Goal: Information Seeking & Learning: Learn about a topic

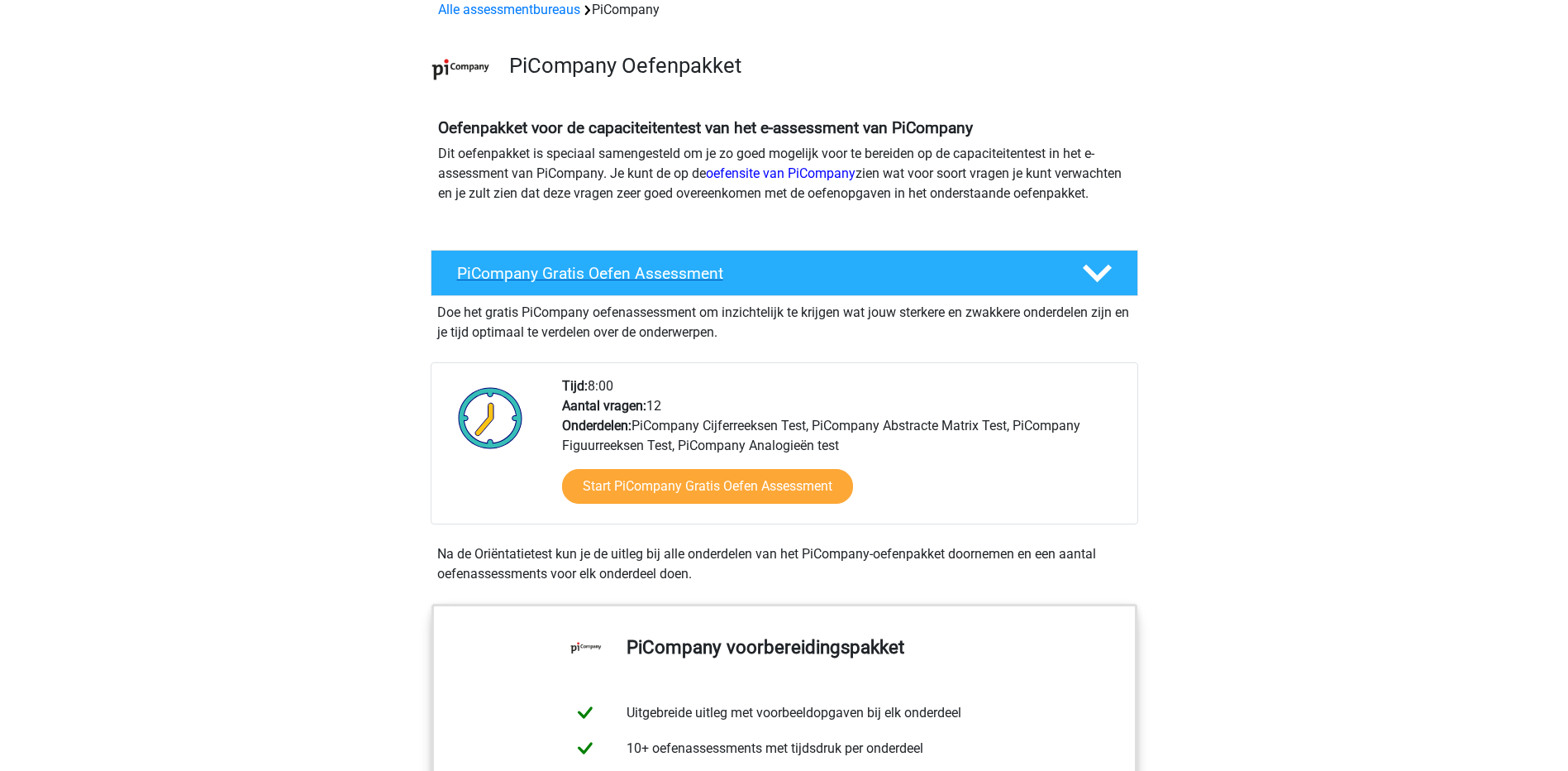
scroll to position [165, 0]
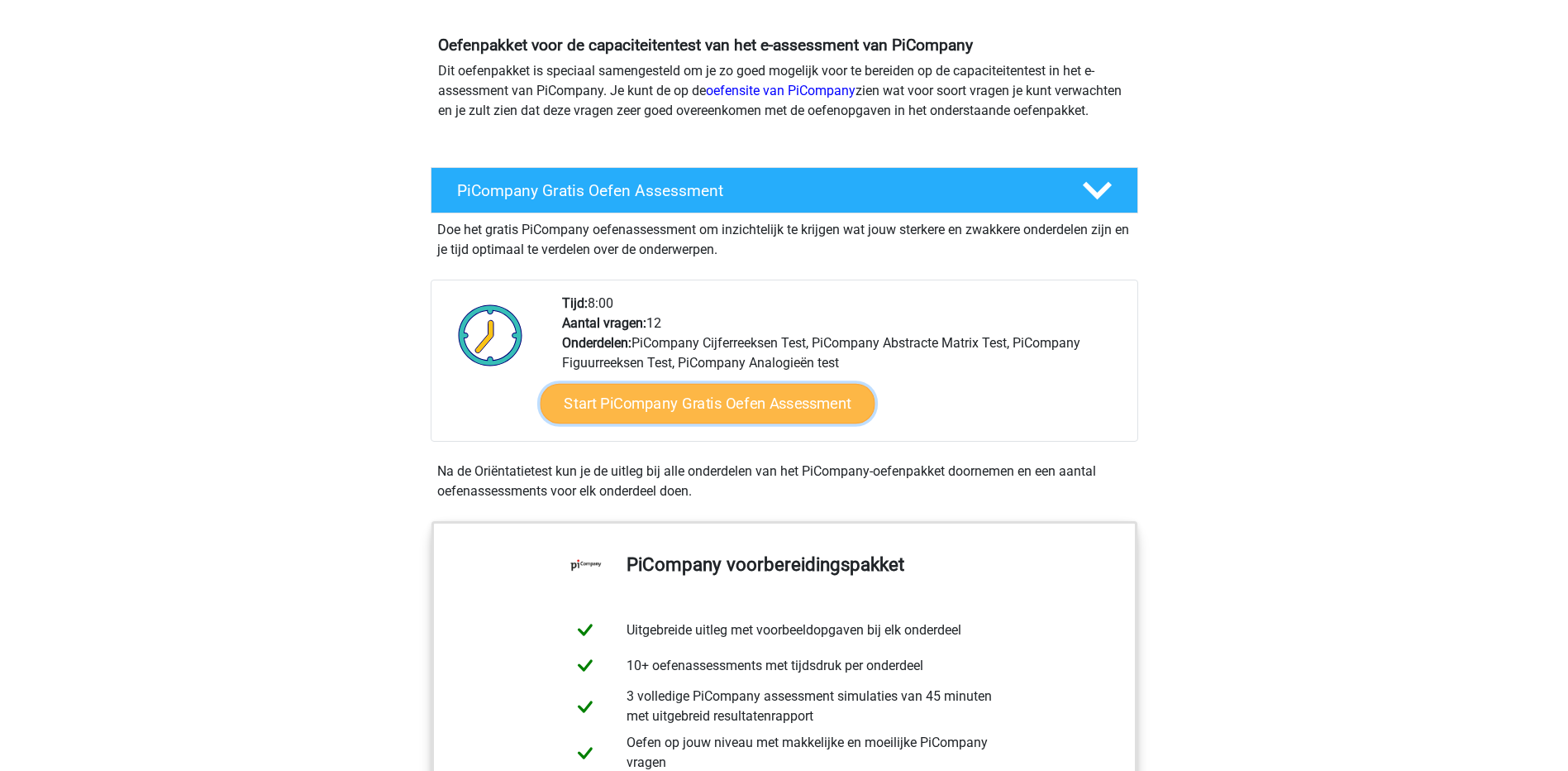
click at [608, 424] on link "Start PiCompany Gratis Oefen Assessment" at bounding box center [707, 403] width 335 height 40
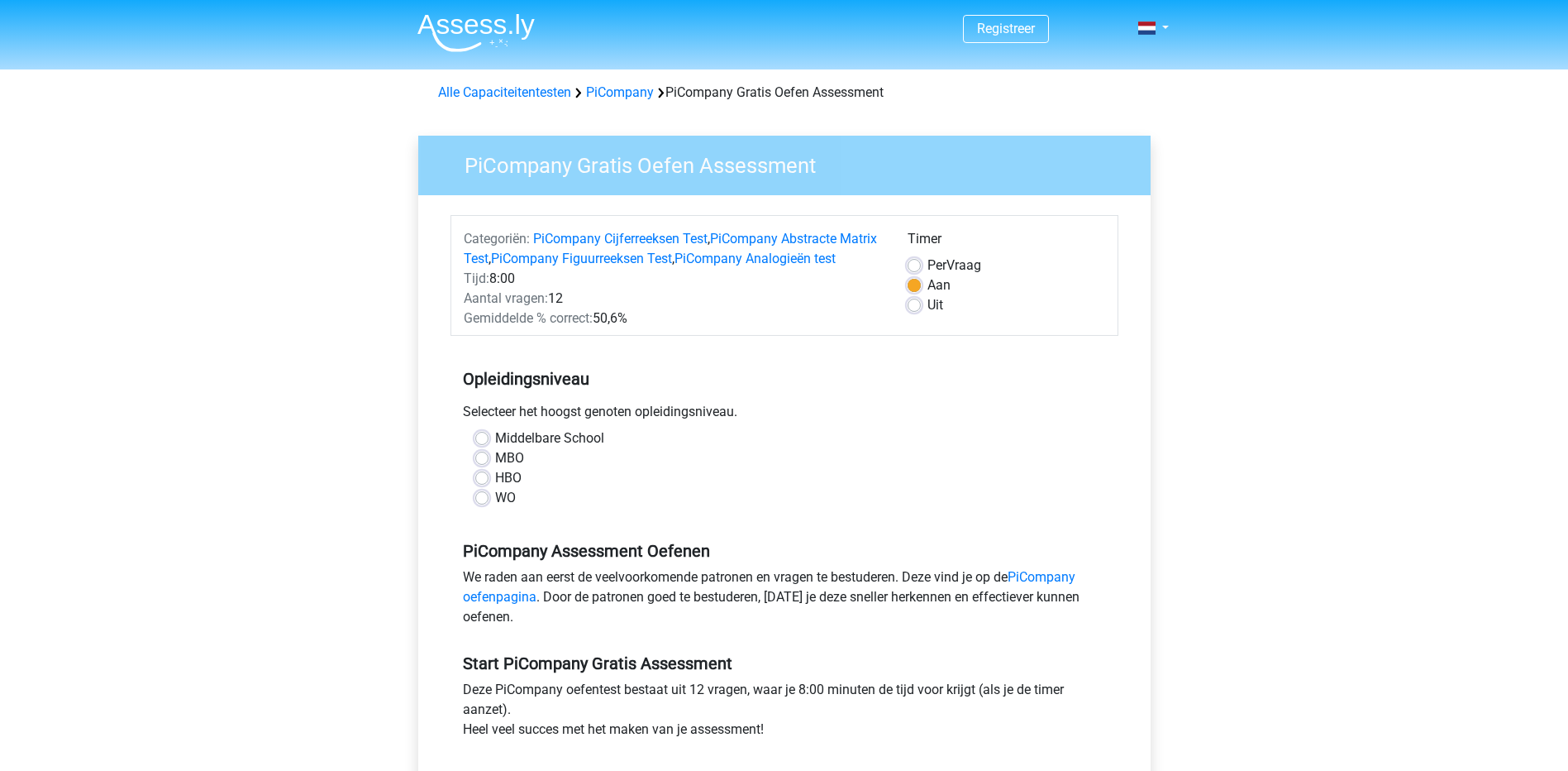
click at [509, 468] on label "MBO" at bounding box center [510, 459] width 29 height 20
click at [489, 465] on input "MBO" at bounding box center [482, 457] width 13 height 17
radio input "true"
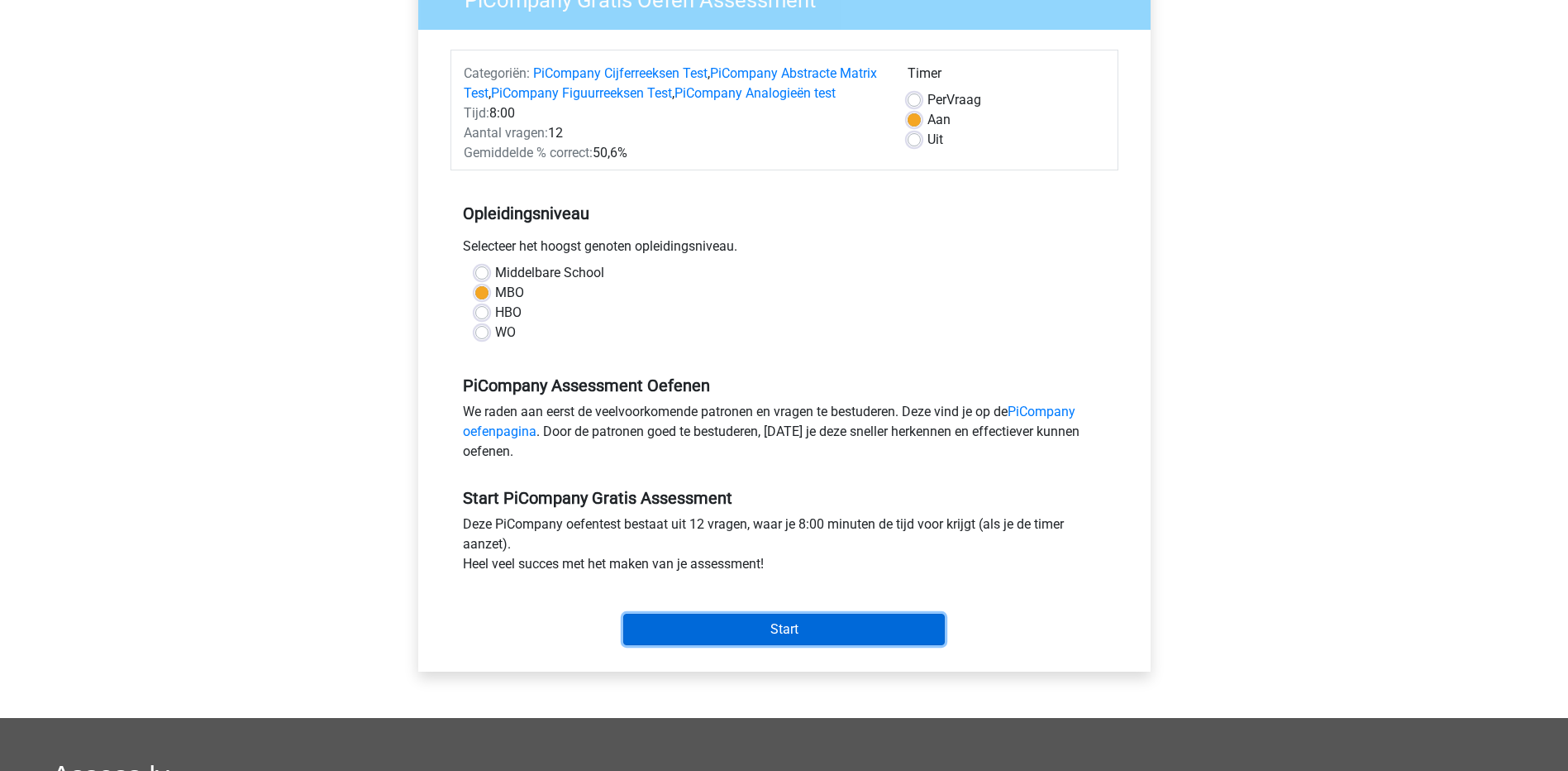
click at [737, 645] on input "Start" at bounding box center [784, 629] width 321 height 31
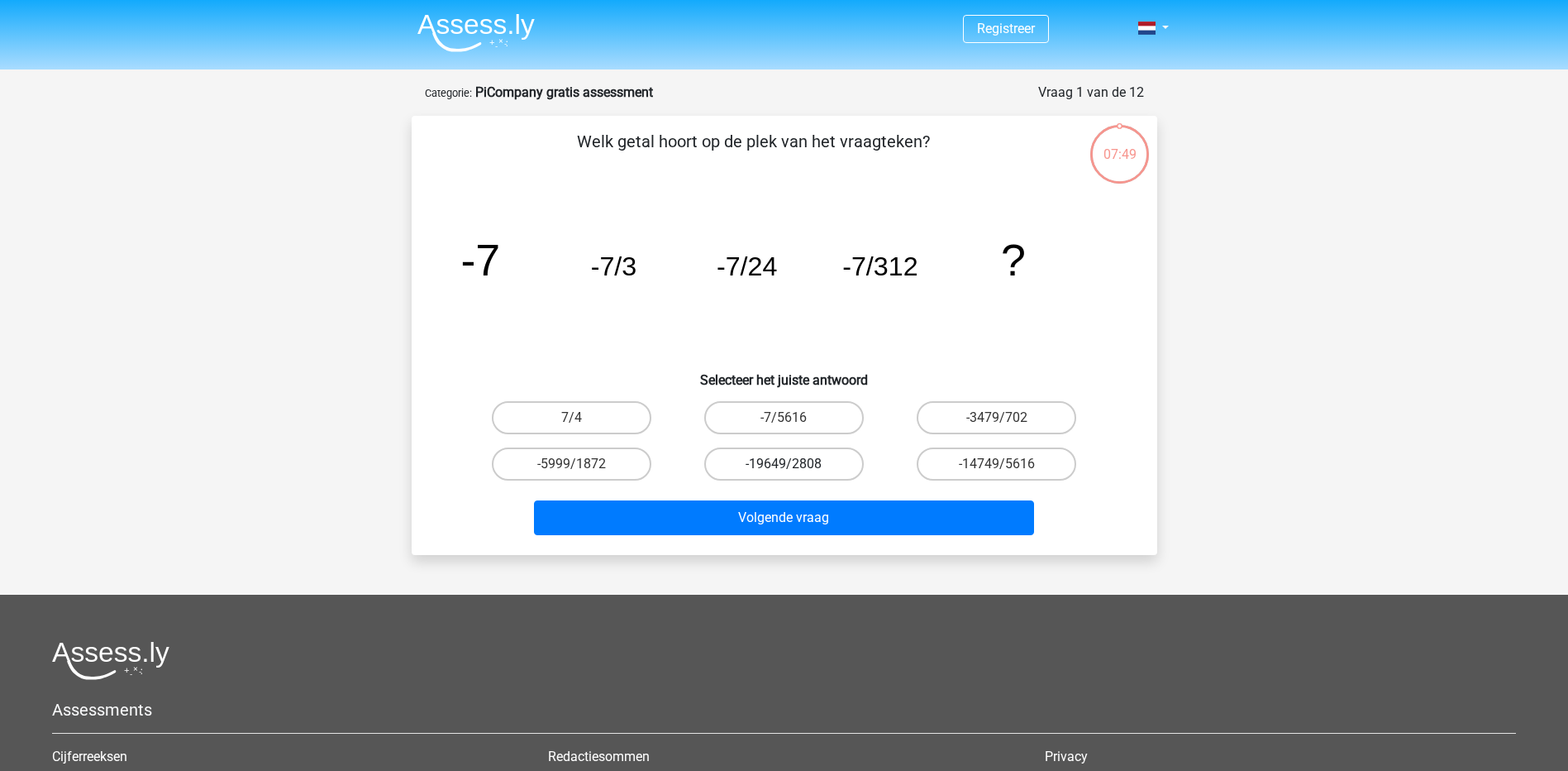
click at [776, 462] on label "-19649/2808" at bounding box center [784, 464] width 160 height 33
click at [784, 464] on input "-19649/2808" at bounding box center [789, 470] width 11 height 11
radio input "true"
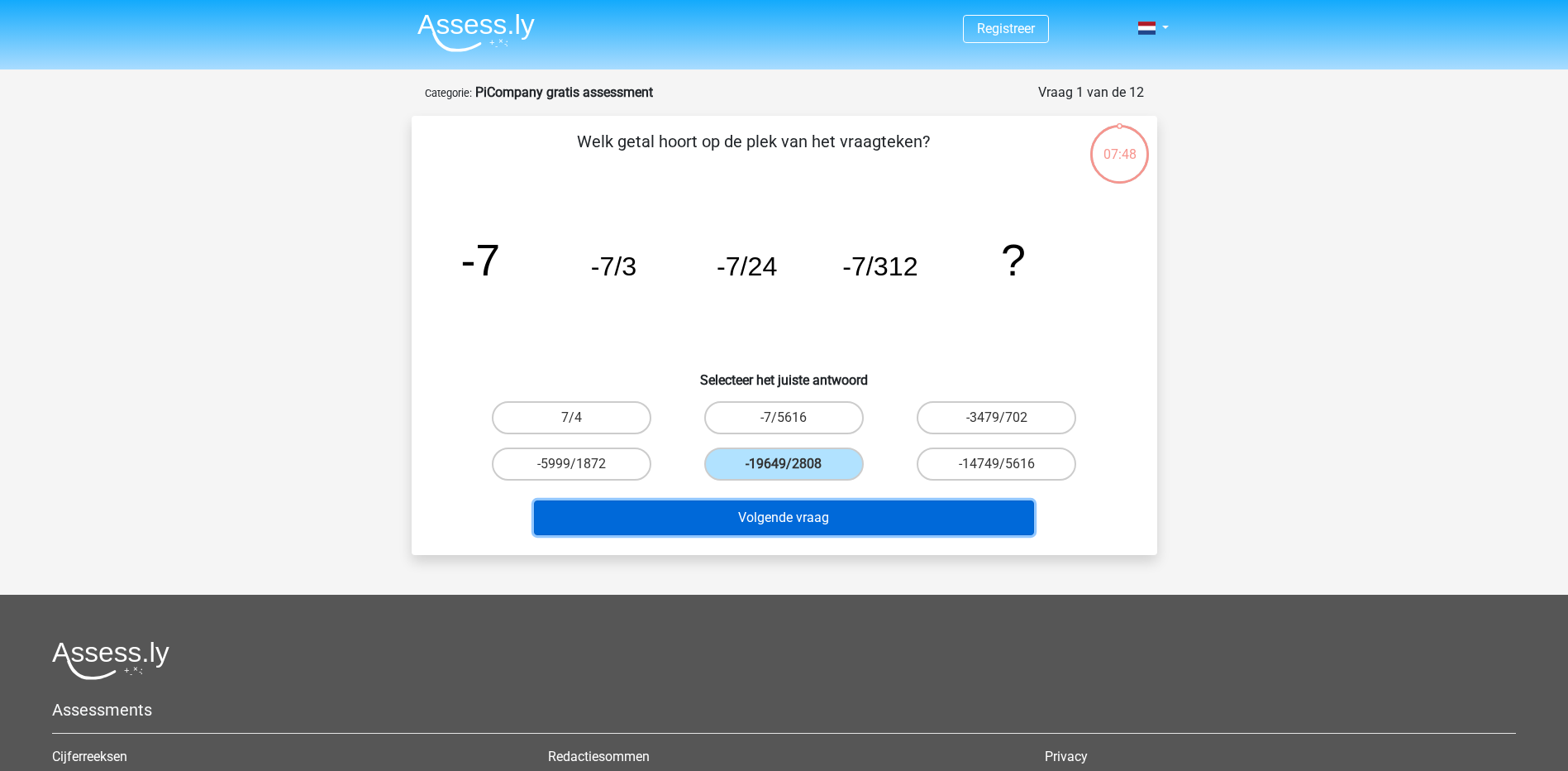
click at [768, 524] on button "Volgende vraag" at bounding box center [784, 518] width 501 height 35
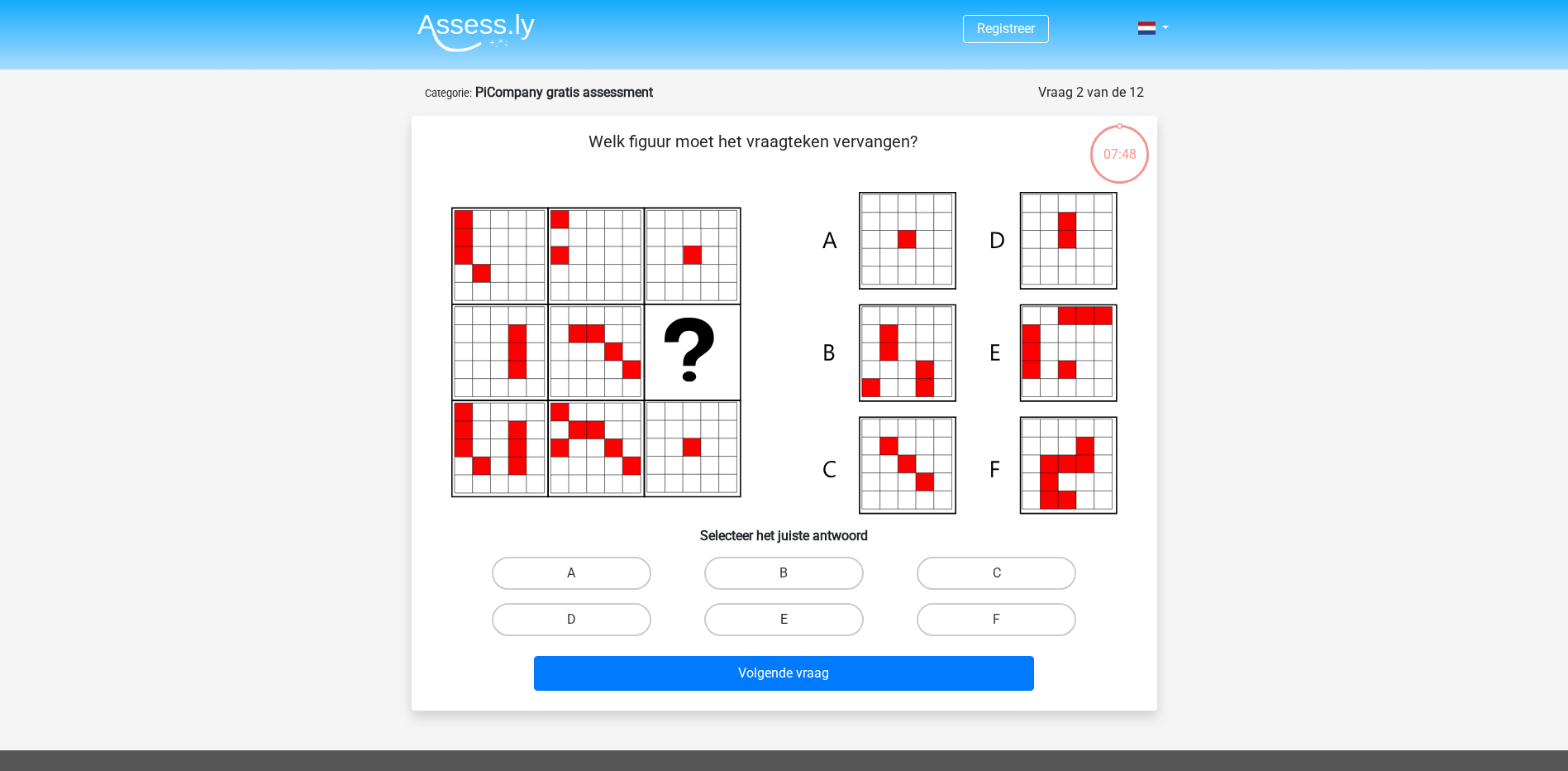
scroll to position [83, 0]
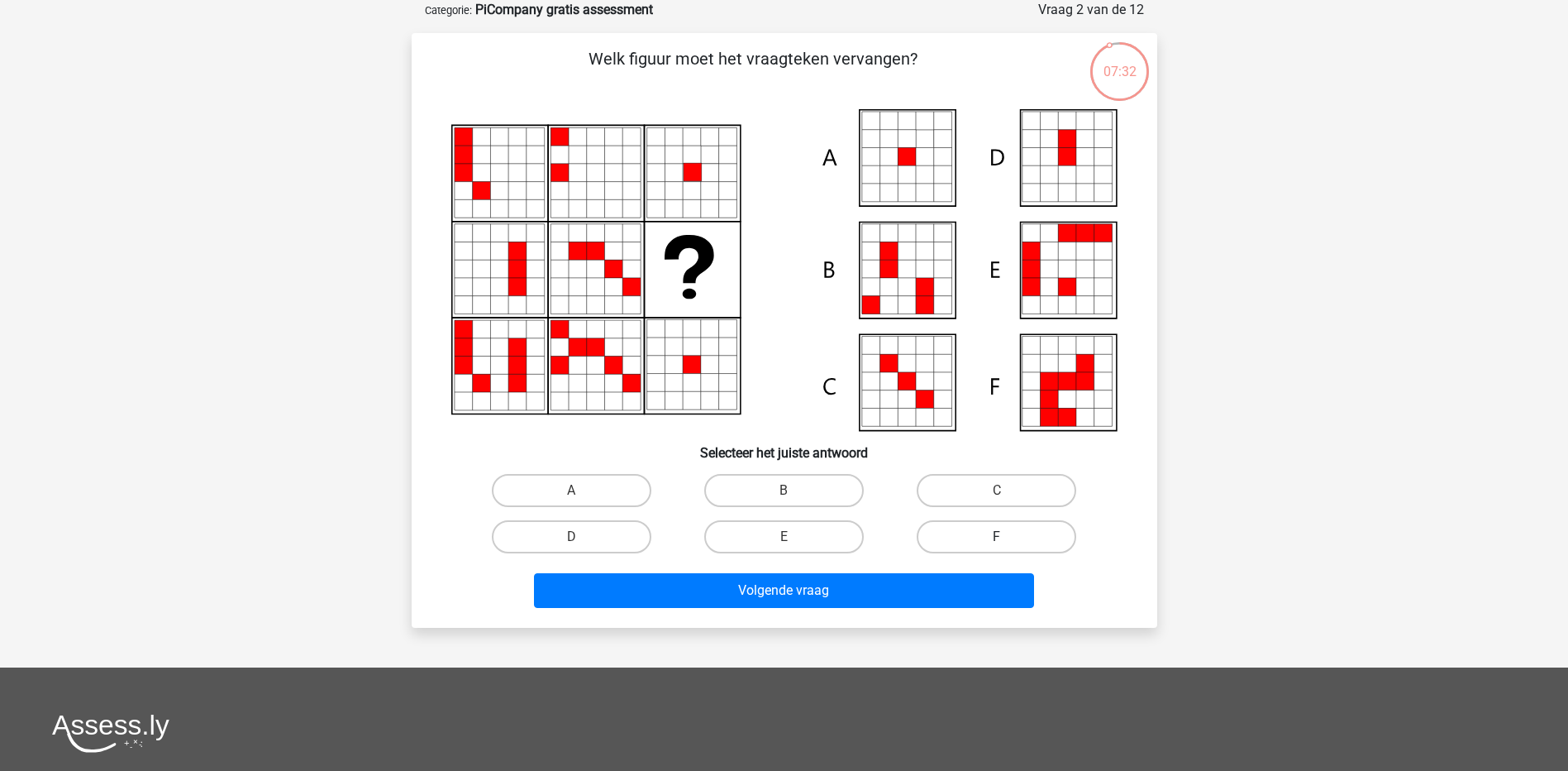
click at [996, 548] on label "F" at bounding box center [997, 537] width 160 height 33
click at [997, 548] on input "F" at bounding box center [1002, 542] width 11 height 11
radio input "true"
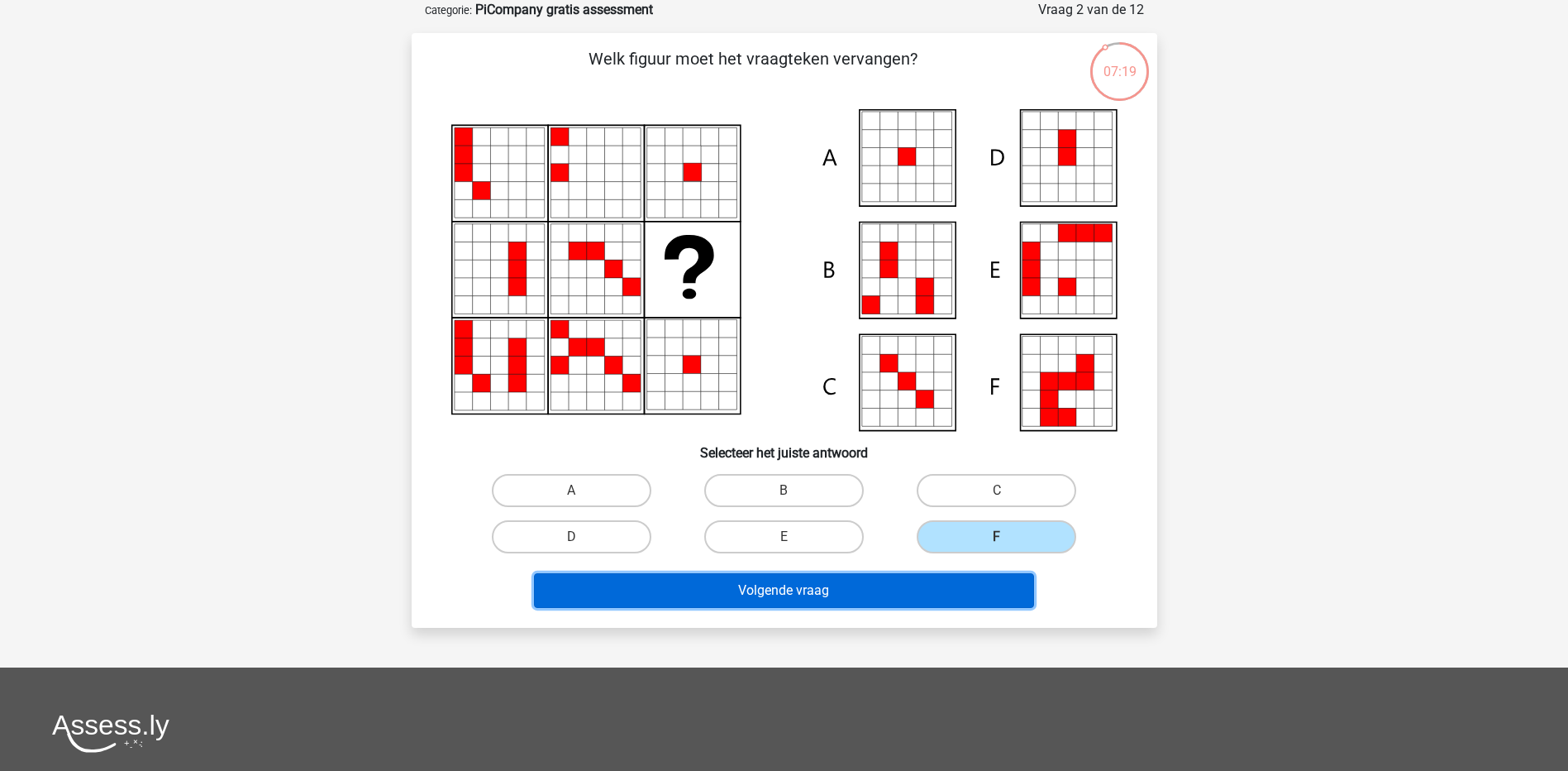
drag, startPoint x: 883, startPoint y: 577, endPoint x: 865, endPoint y: 595, distance: 25.5
click at [874, 593] on button "Volgende vraag" at bounding box center [784, 591] width 501 height 35
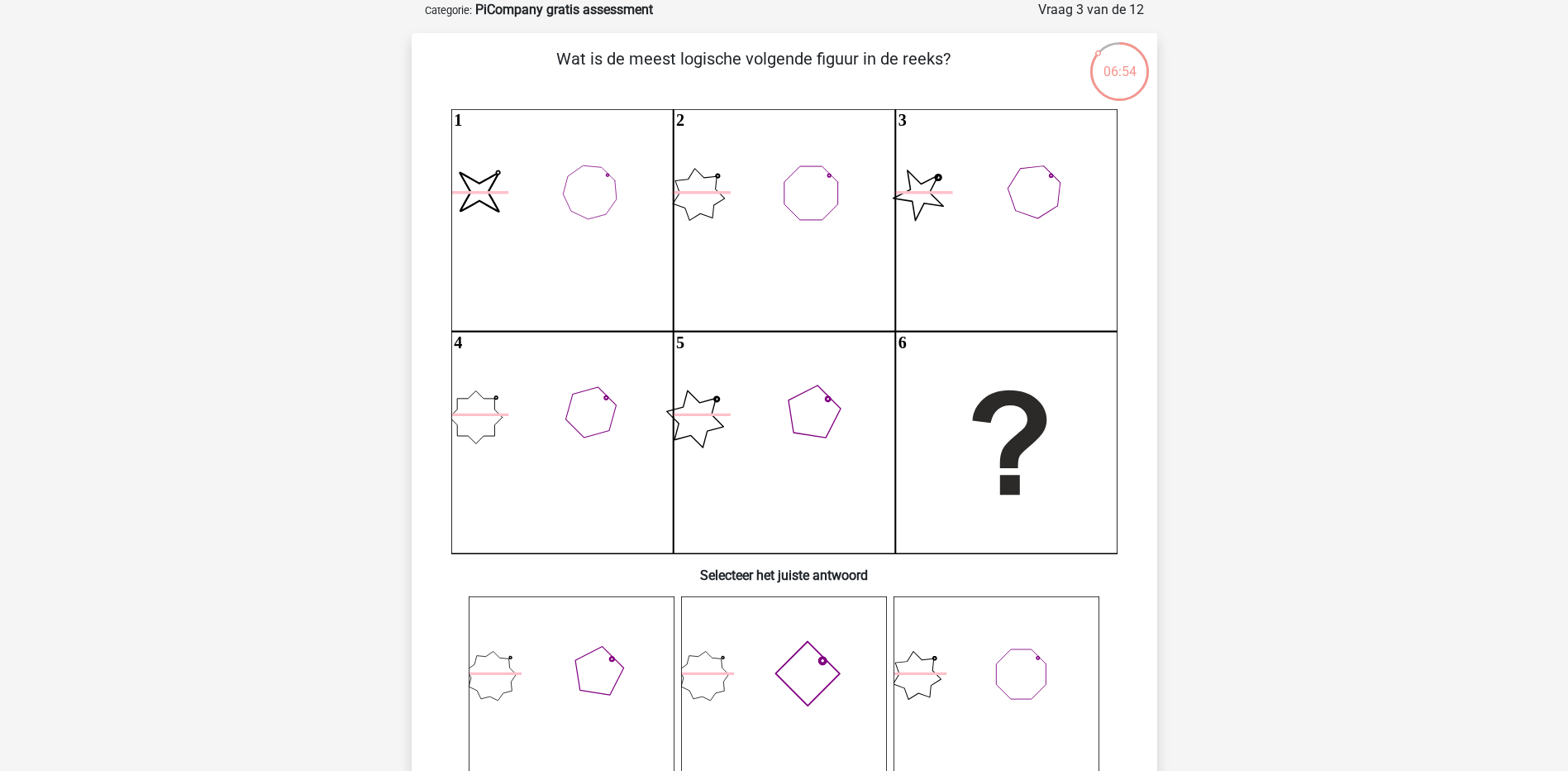
click at [804, 666] on icon at bounding box center [784, 699] width 206 height 206
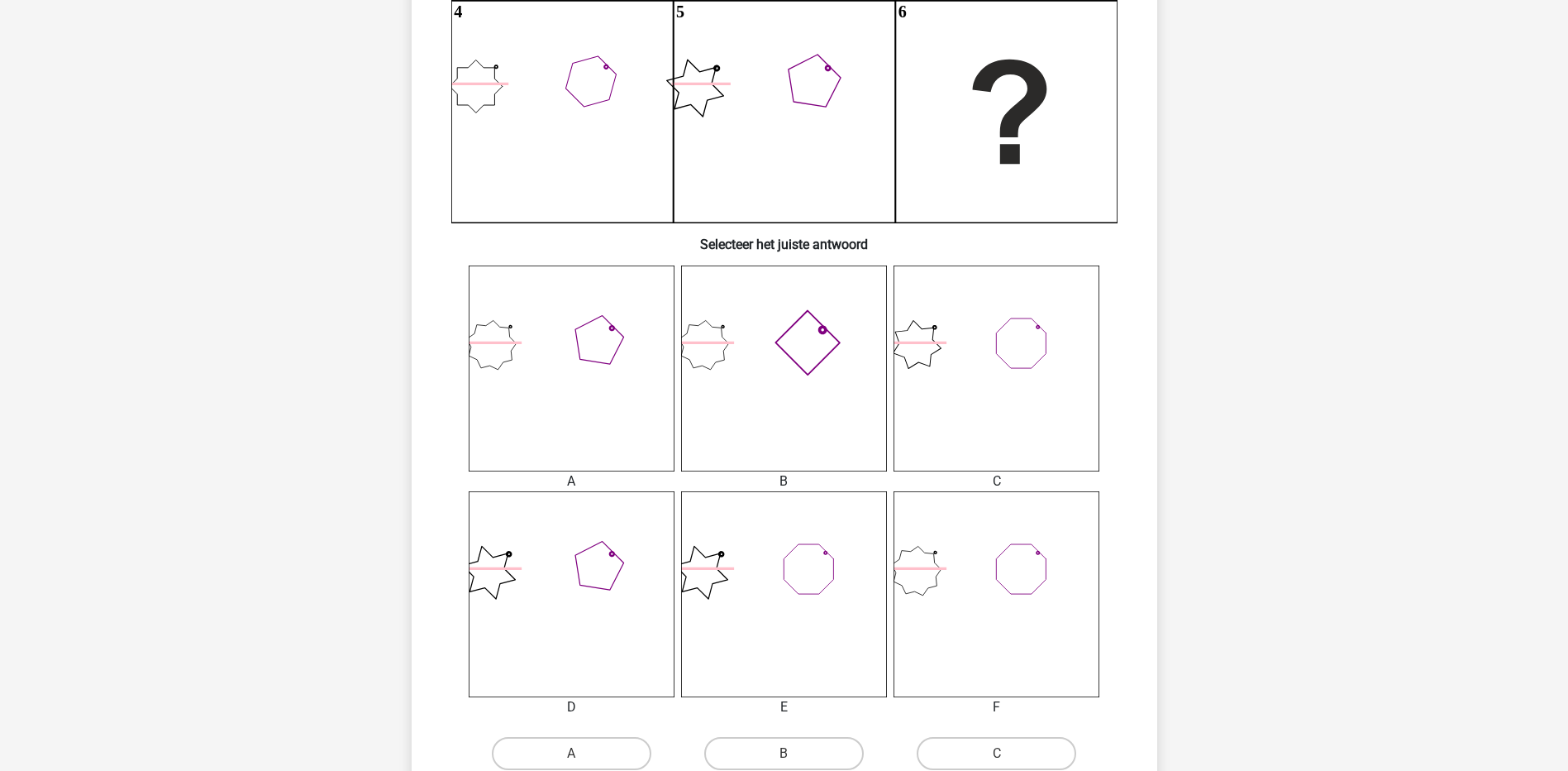
scroll to position [579, 0]
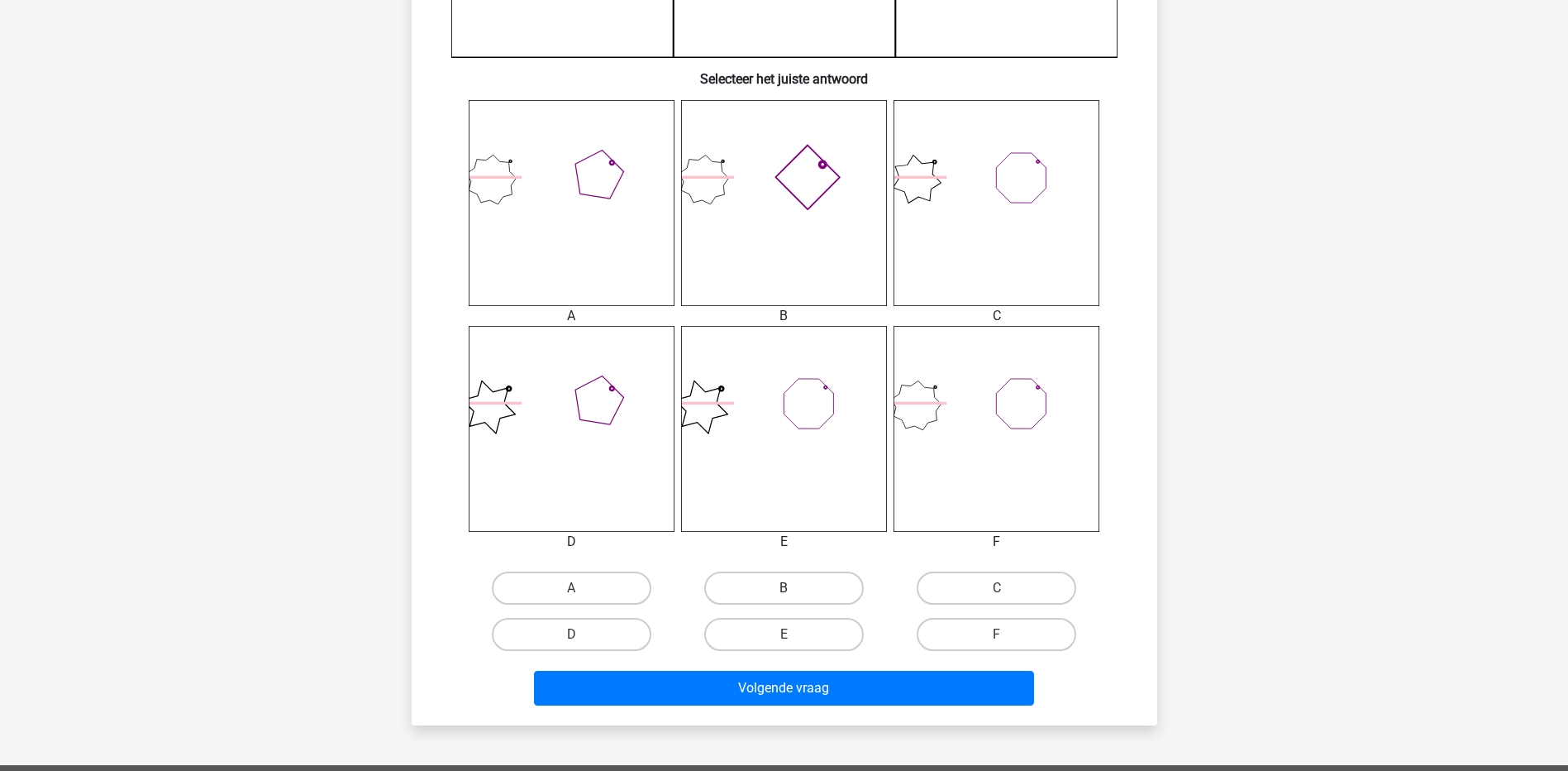
click at [789, 584] on label "B" at bounding box center [784, 588] width 160 height 33
click at [789, 588] on input "B" at bounding box center [789, 594] width 11 height 11
radio input "true"
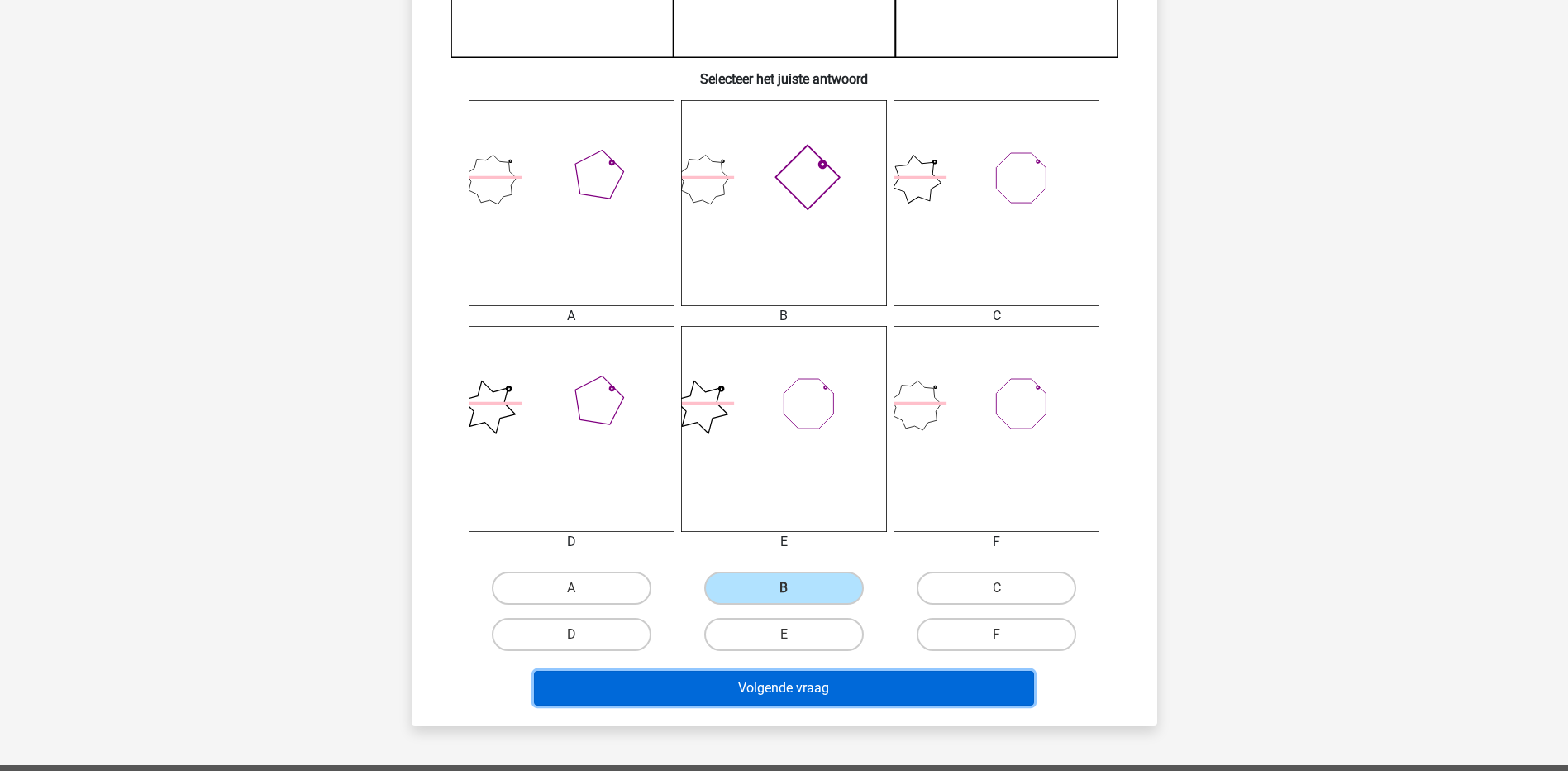
click at [801, 681] on button "Volgende vraag" at bounding box center [784, 688] width 501 height 35
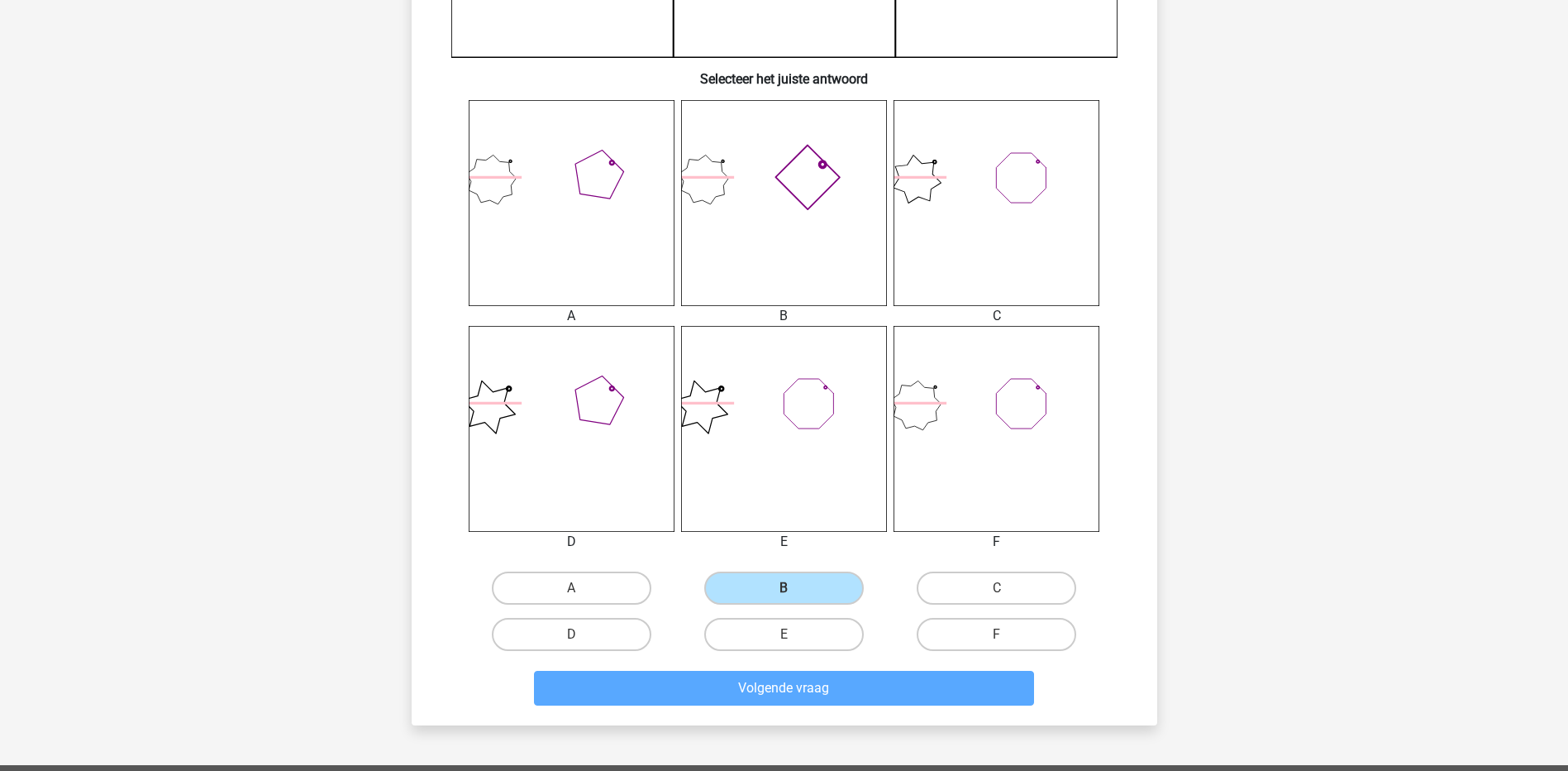
scroll to position [83, 0]
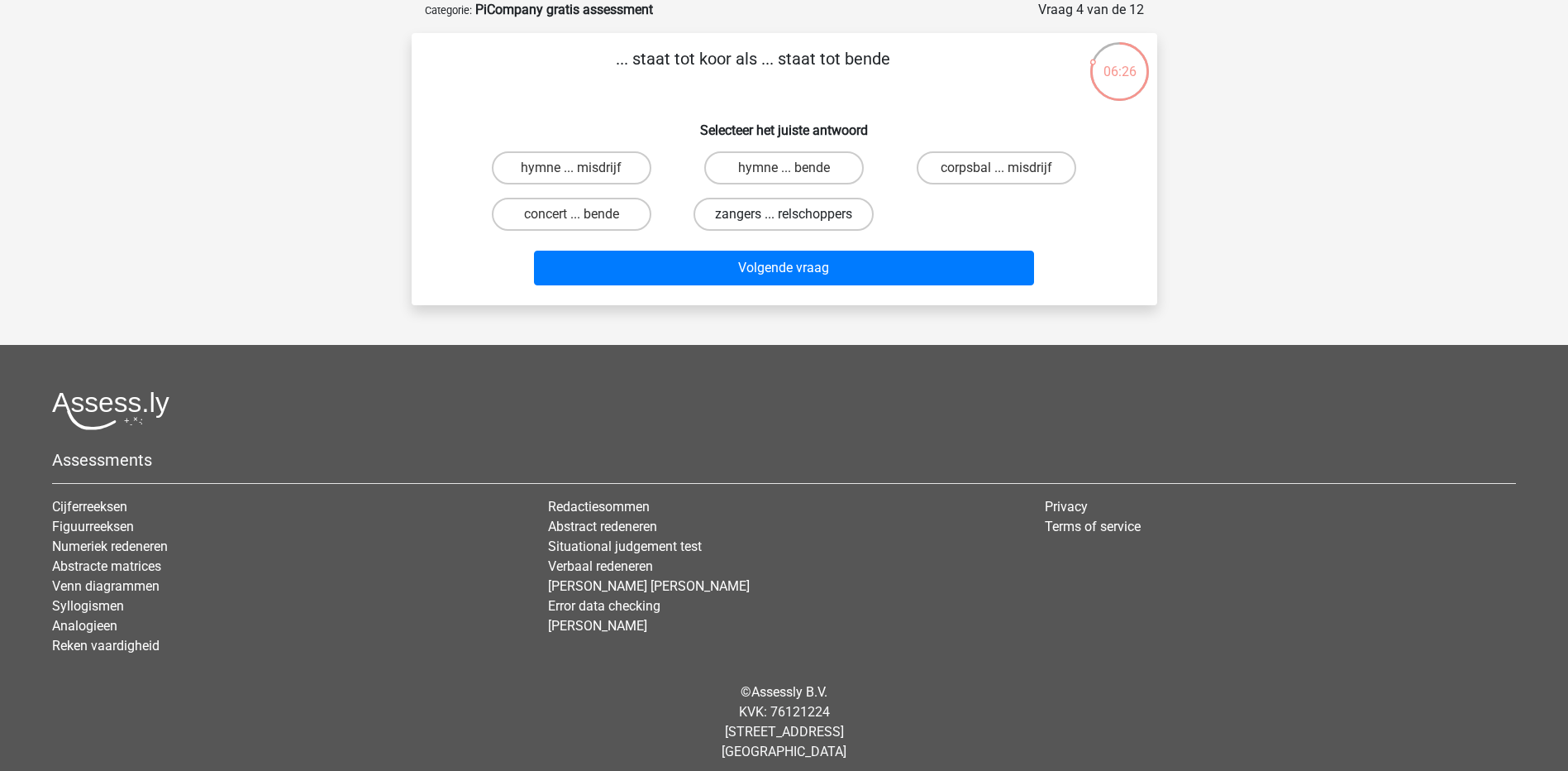
click at [751, 216] on label "zangers ... relschoppers" at bounding box center [784, 214] width 180 height 33
click at [784, 216] on input "zangers ... relschoppers" at bounding box center [789, 220] width 11 height 11
radio input "true"
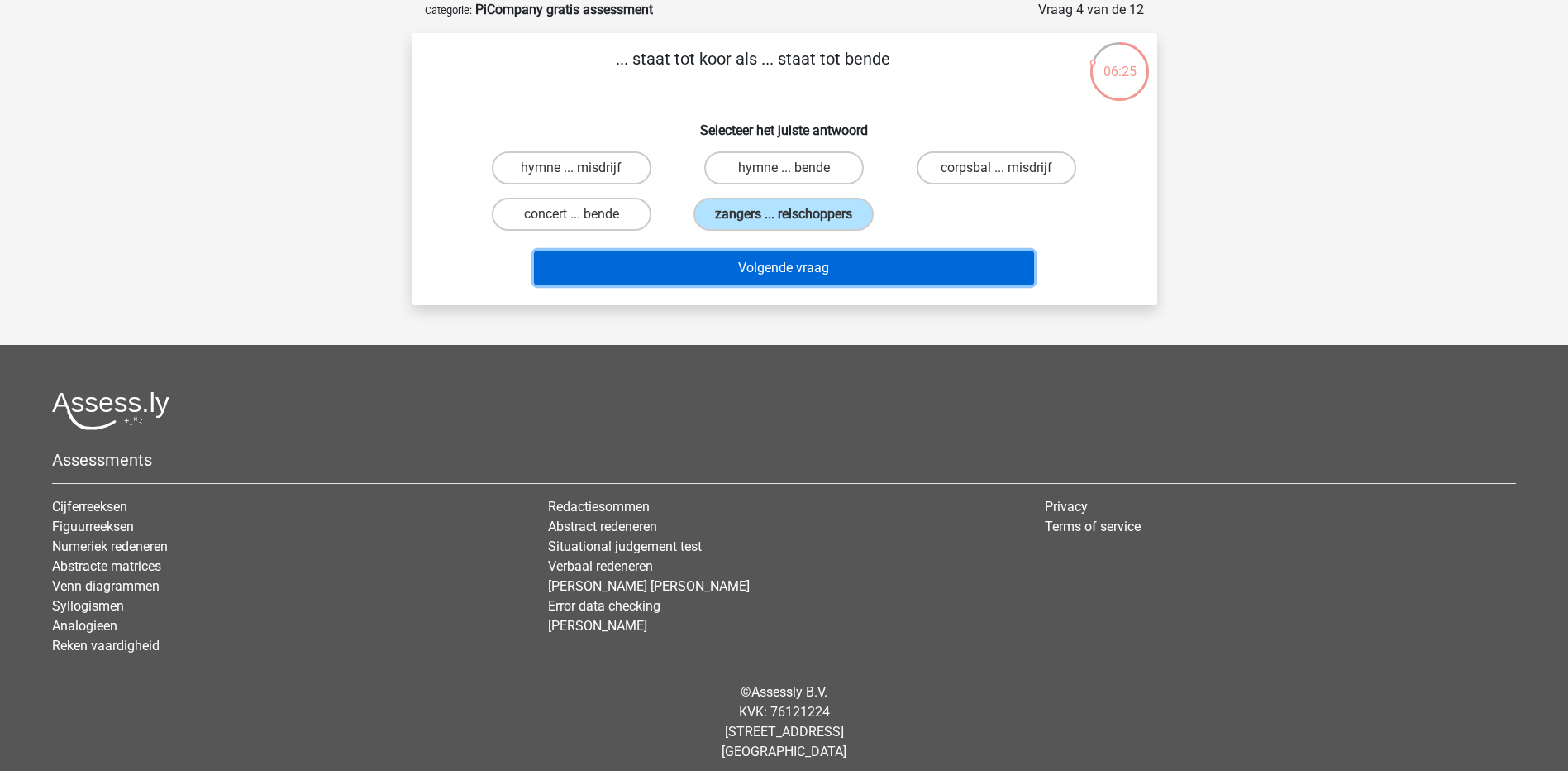
click at [729, 273] on button "Volgende vraag" at bounding box center [784, 268] width 501 height 35
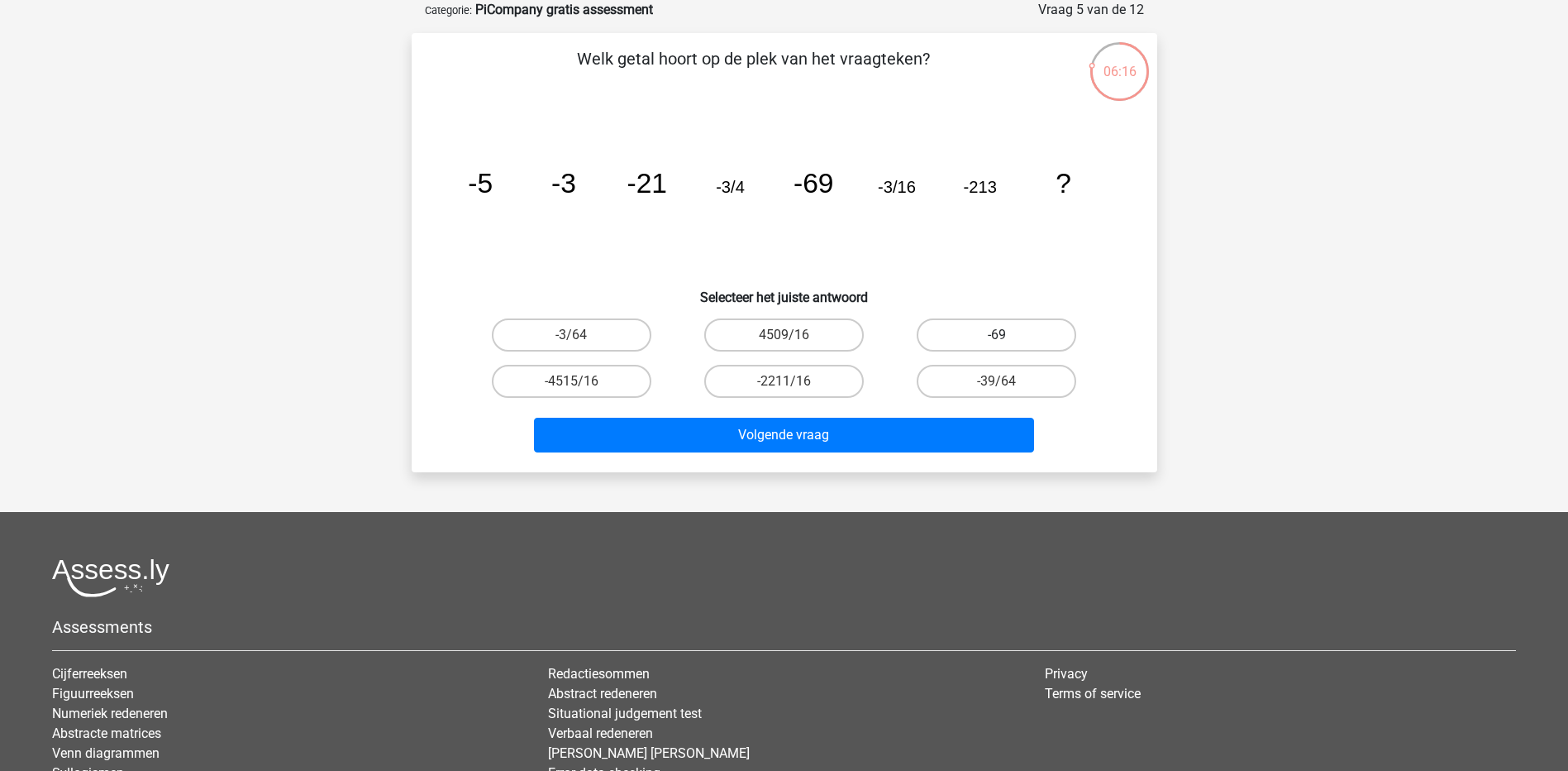
click at [969, 338] on label "-69" at bounding box center [997, 335] width 160 height 33
click at [997, 338] on input "-69" at bounding box center [1002, 341] width 11 height 11
radio input "true"
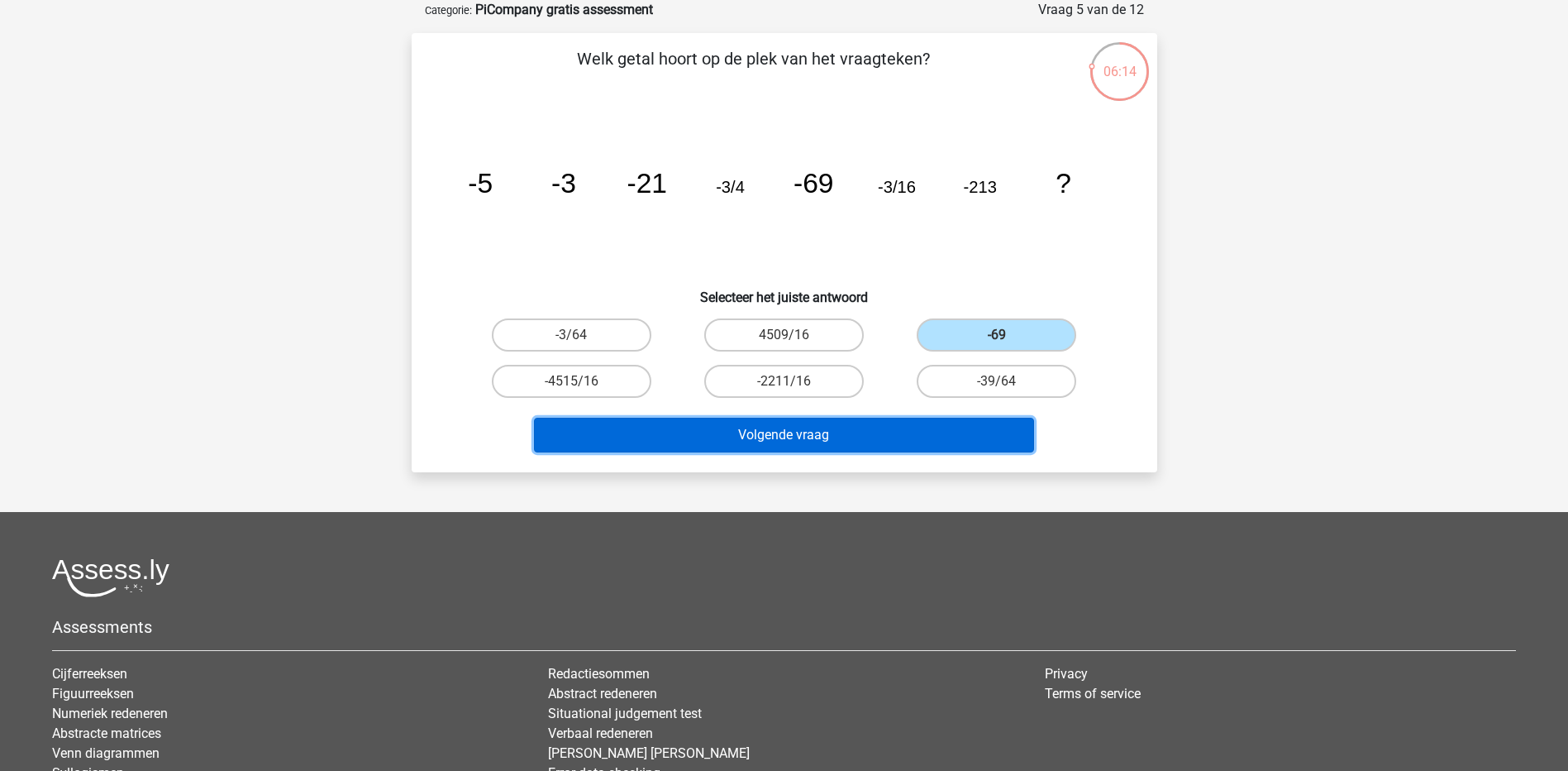
click at [689, 438] on button "Volgende vraag" at bounding box center [784, 436] width 501 height 35
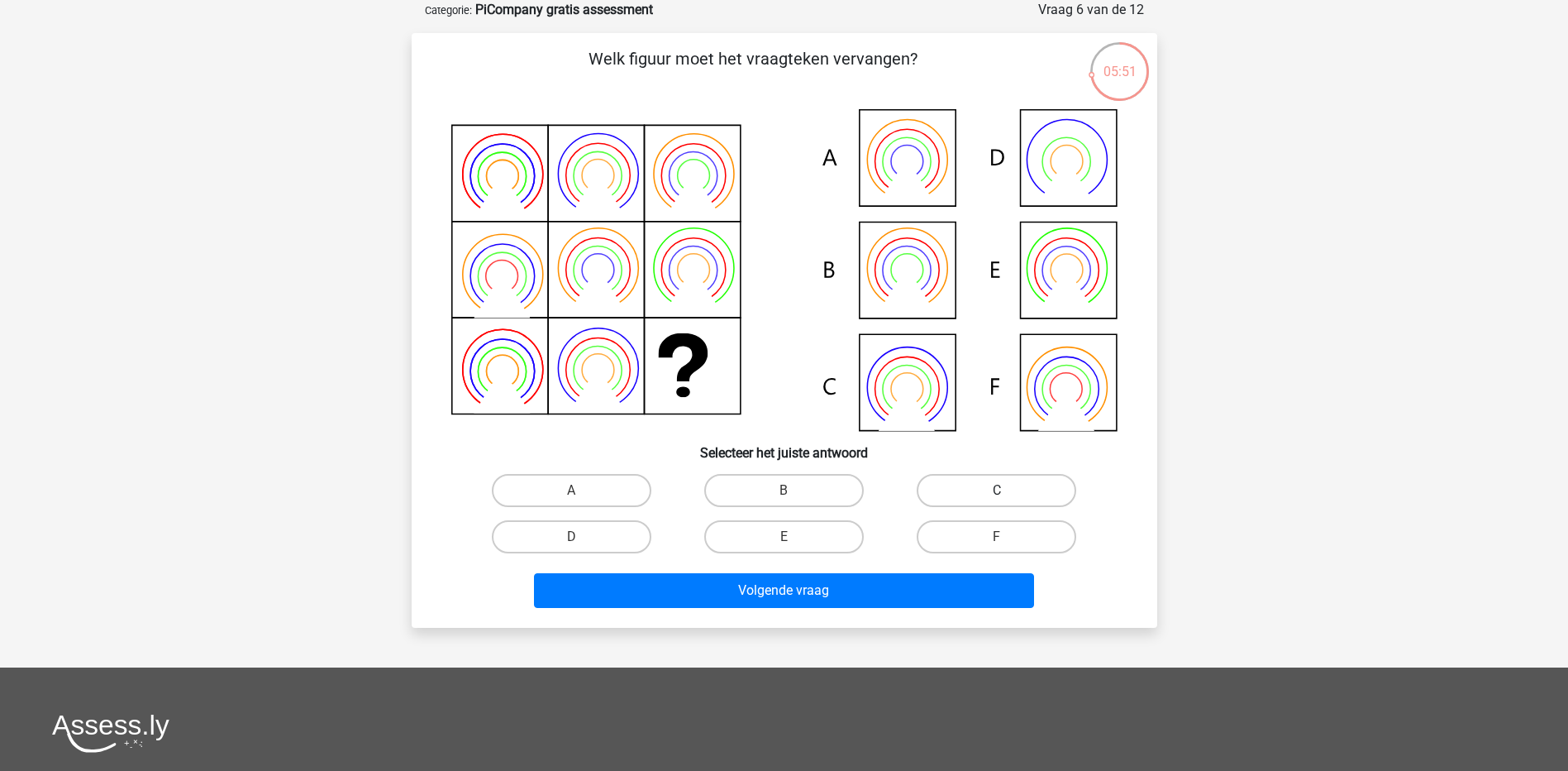
click at [961, 495] on label "C" at bounding box center [997, 491] width 160 height 33
click at [997, 495] on input "C" at bounding box center [1002, 496] width 11 height 11
radio input "true"
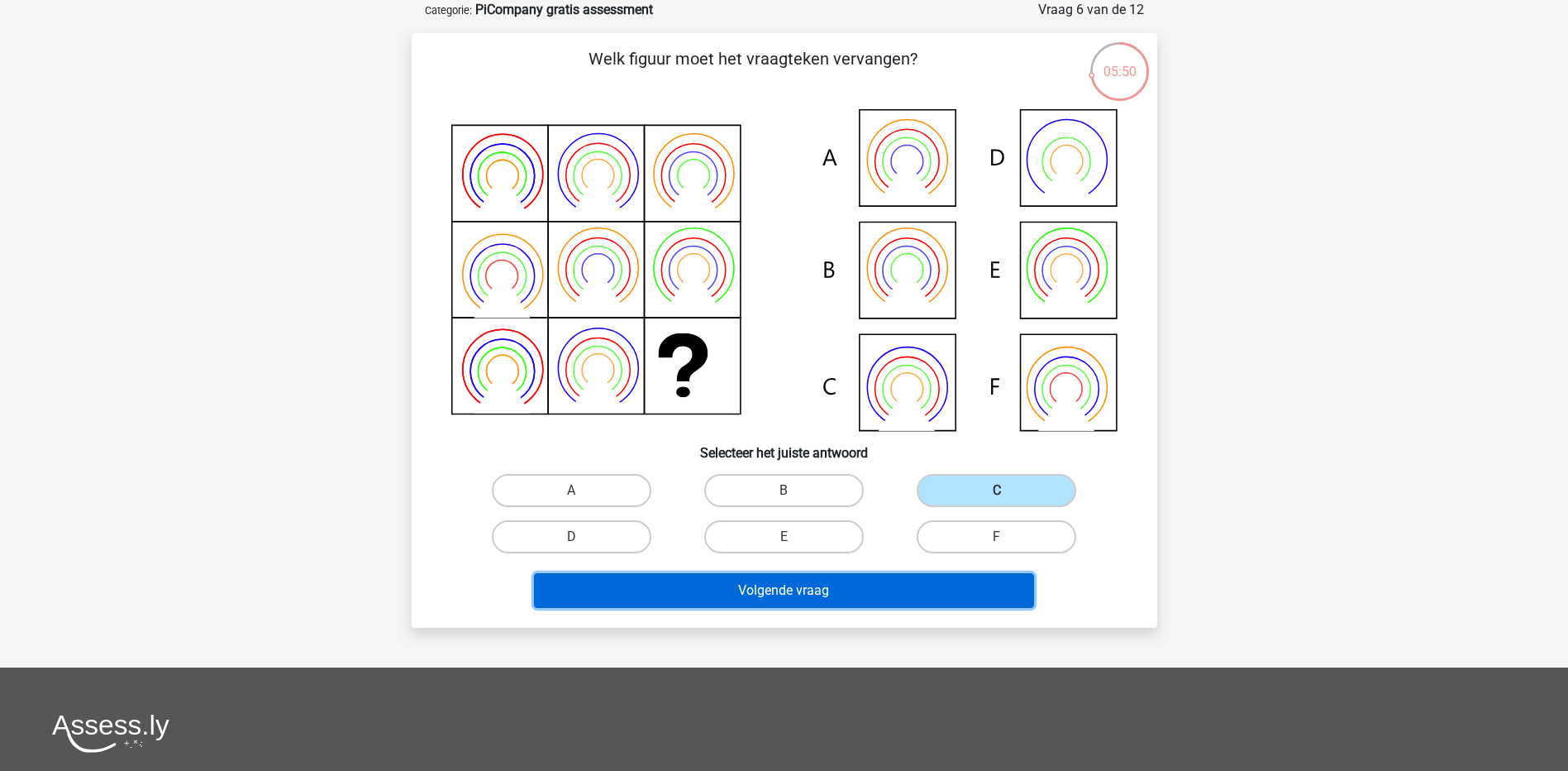
click at [954, 583] on button "Volgende vraag" at bounding box center [784, 591] width 501 height 35
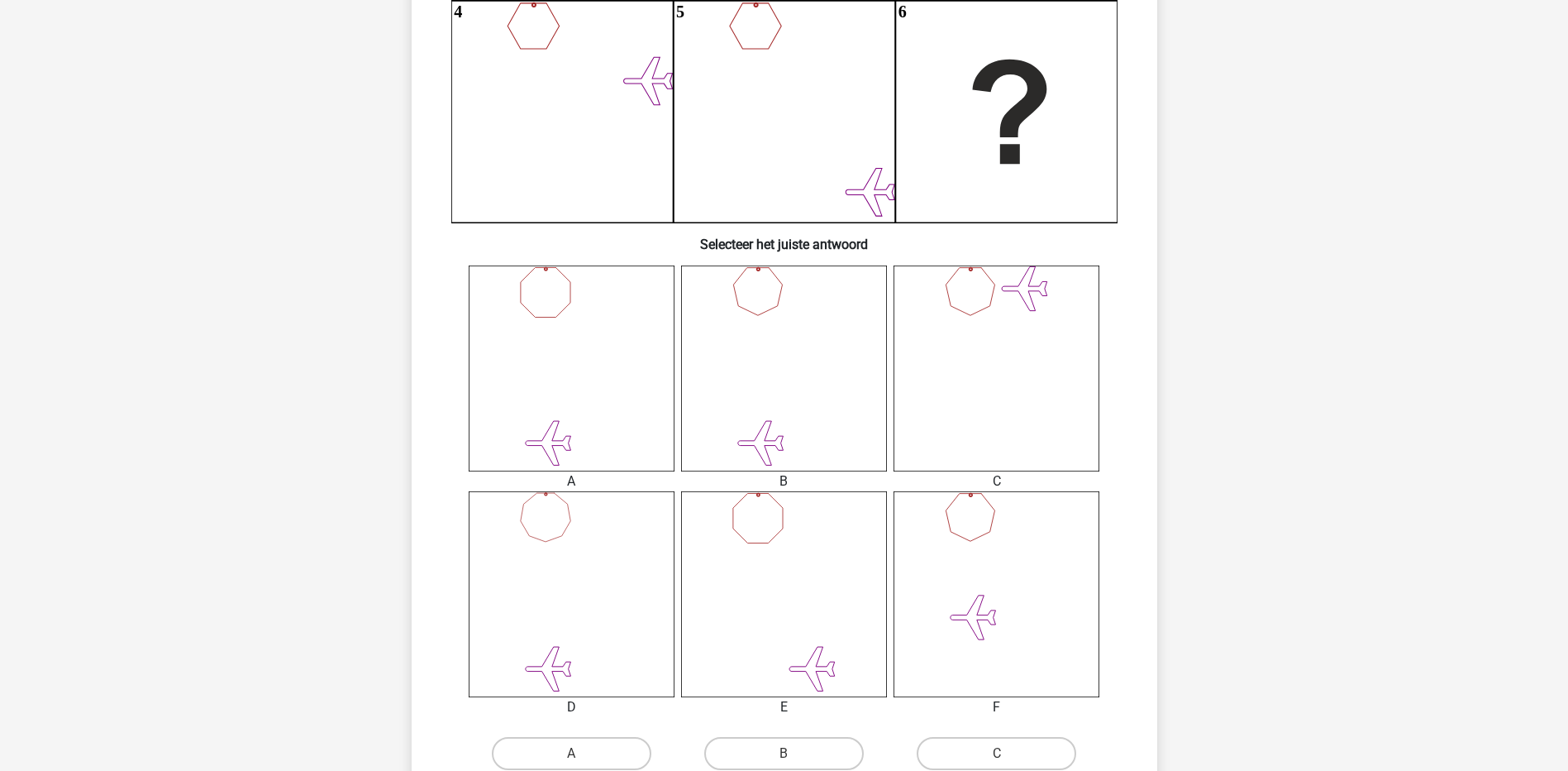
scroll to position [496, 0]
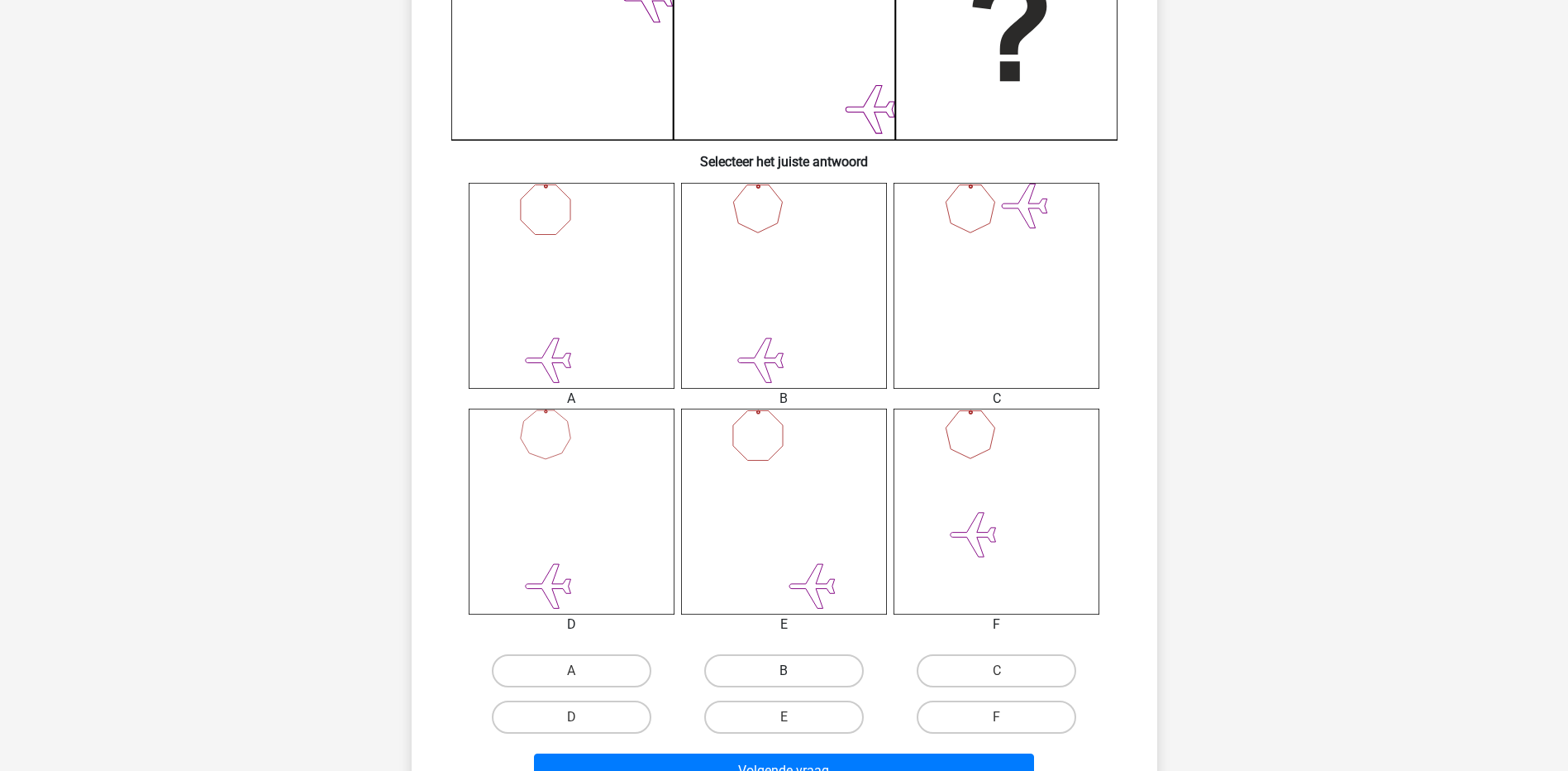
click at [776, 668] on label "B" at bounding box center [784, 671] width 160 height 33
click at [784, 671] on input "B" at bounding box center [789, 676] width 11 height 11
radio input "true"
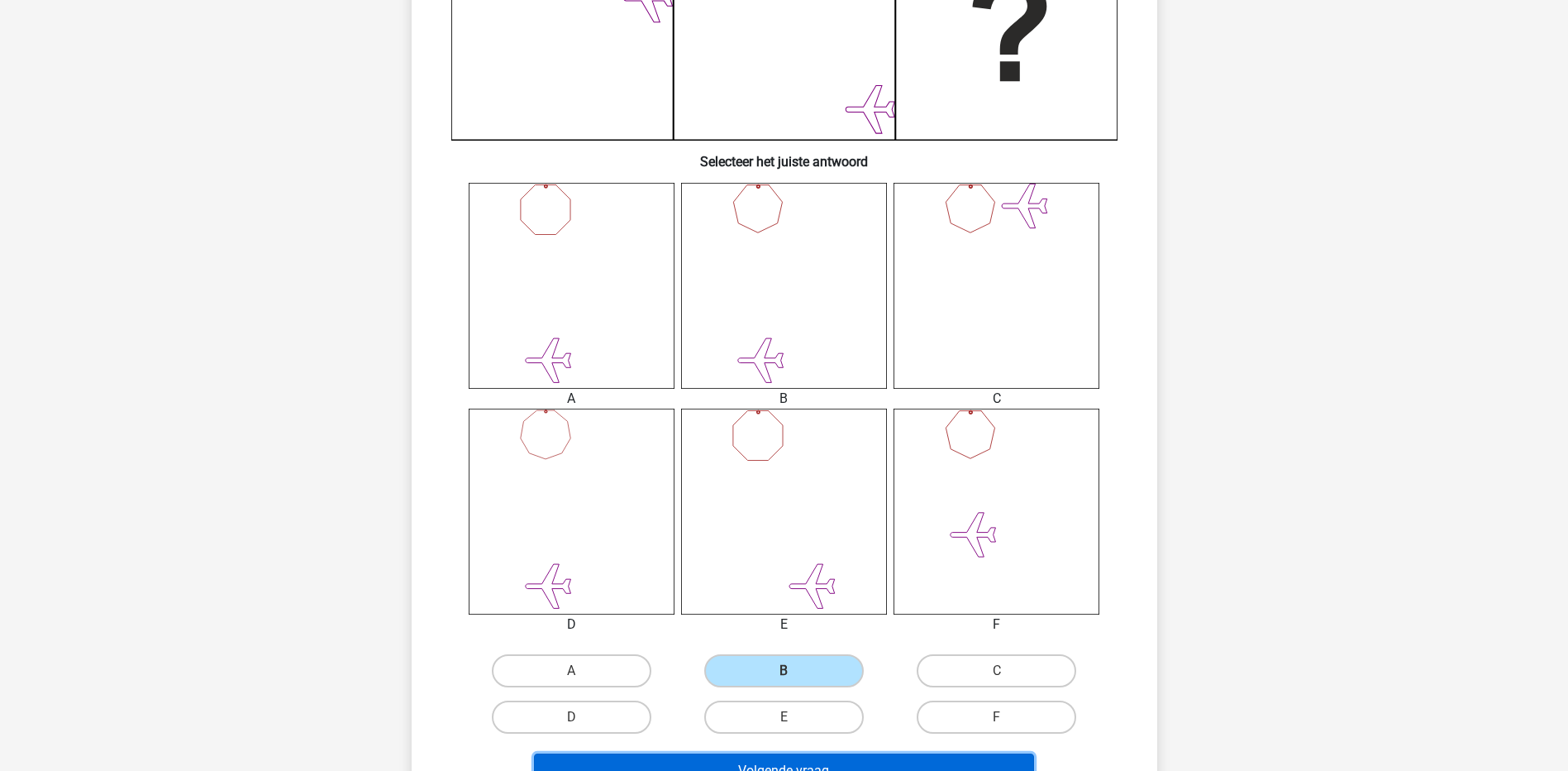
click at [856, 755] on button "Volgende vraag" at bounding box center [784, 771] width 501 height 35
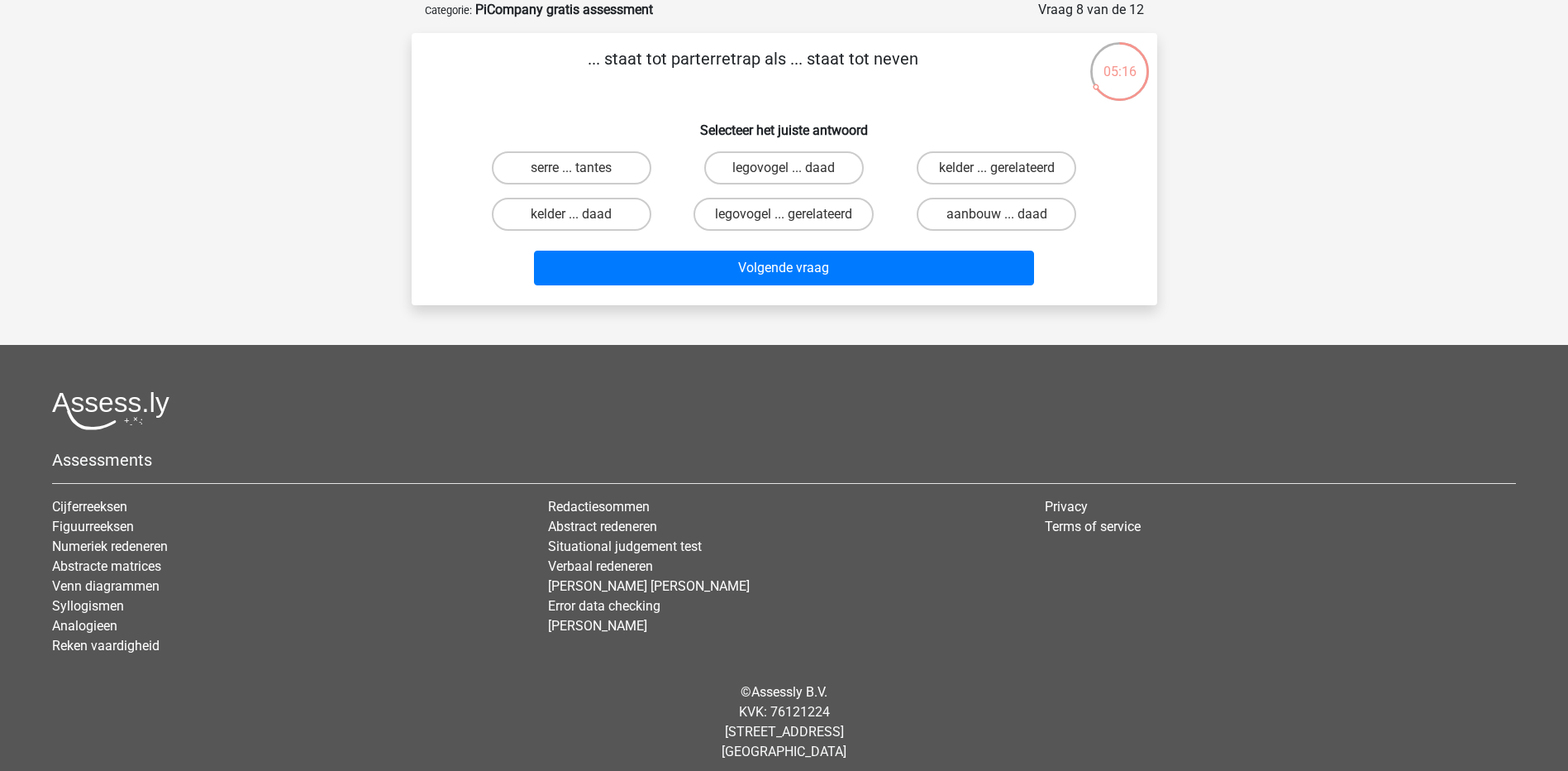
click at [572, 176] on input "serre ... tantes" at bounding box center [577, 174] width 11 height 11
radio input "true"
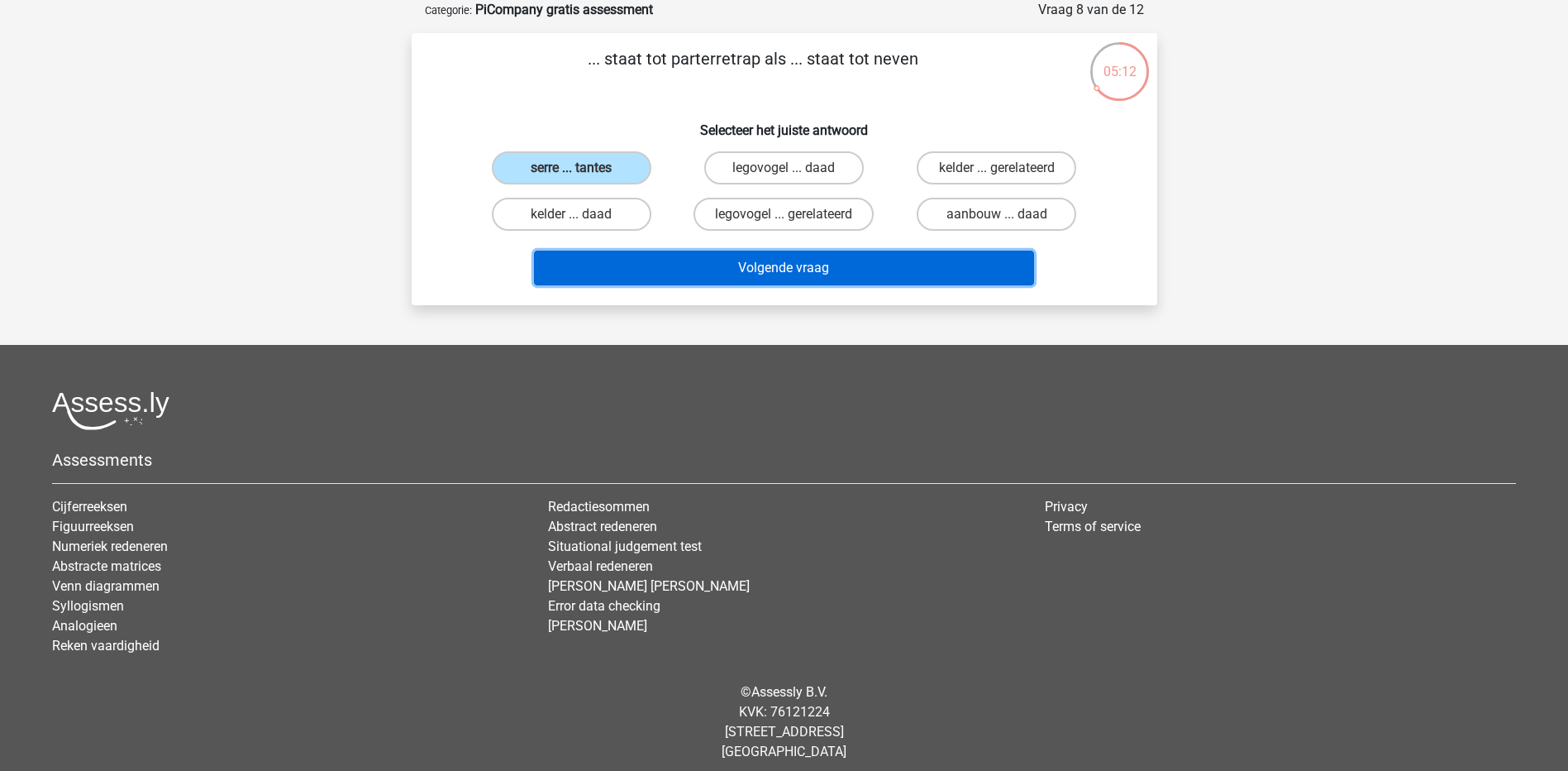
click at [833, 278] on button "Volgende vraag" at bounding box center [784, 268] width 501 height 35
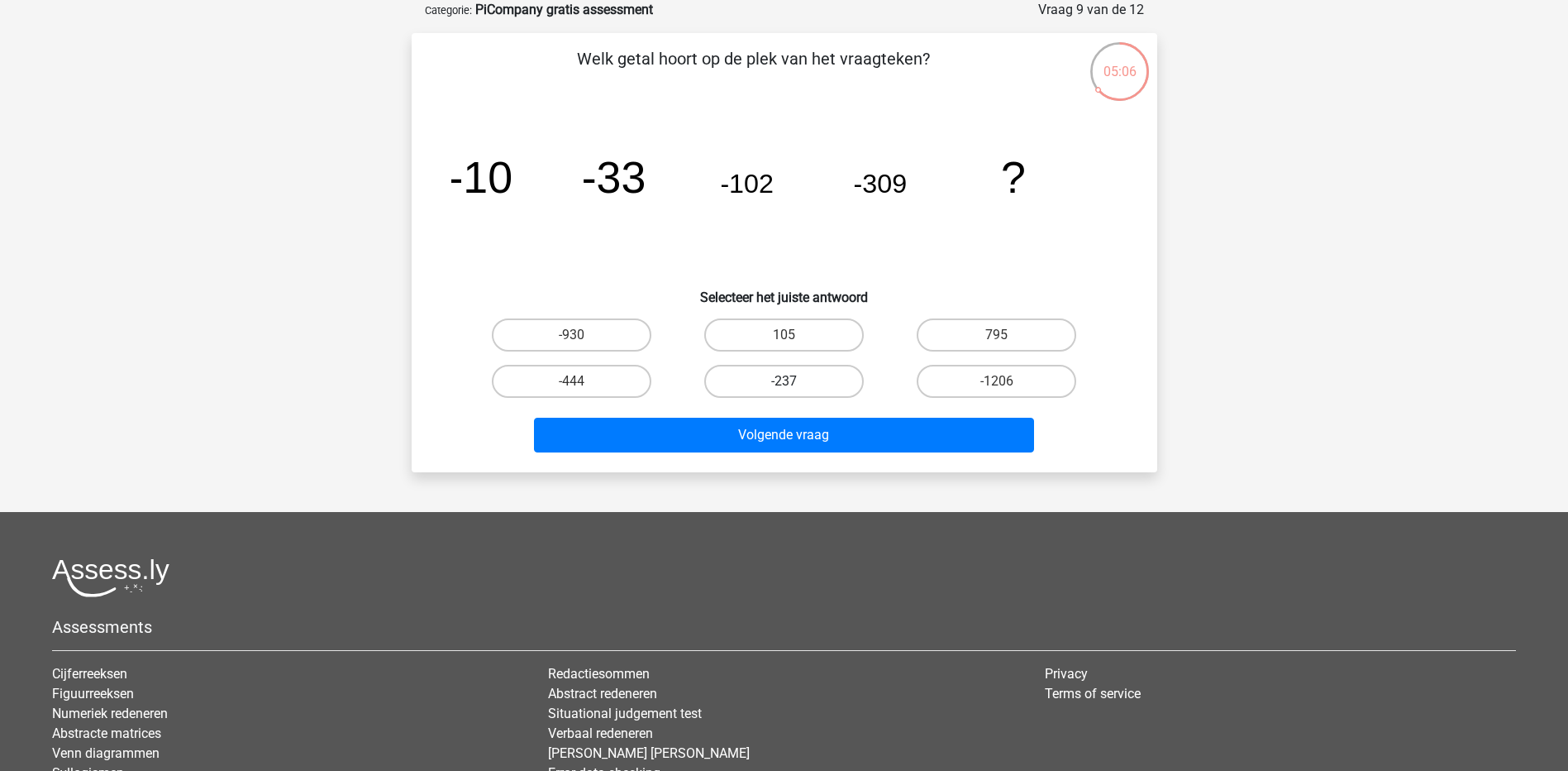
click at [752, 385] on label "-237" at bounding box center [784, 381] width 160 height 33
click at [784, 385] on input "-237" at bounding box center [789, 387] width 11 height 11
radio input "true"
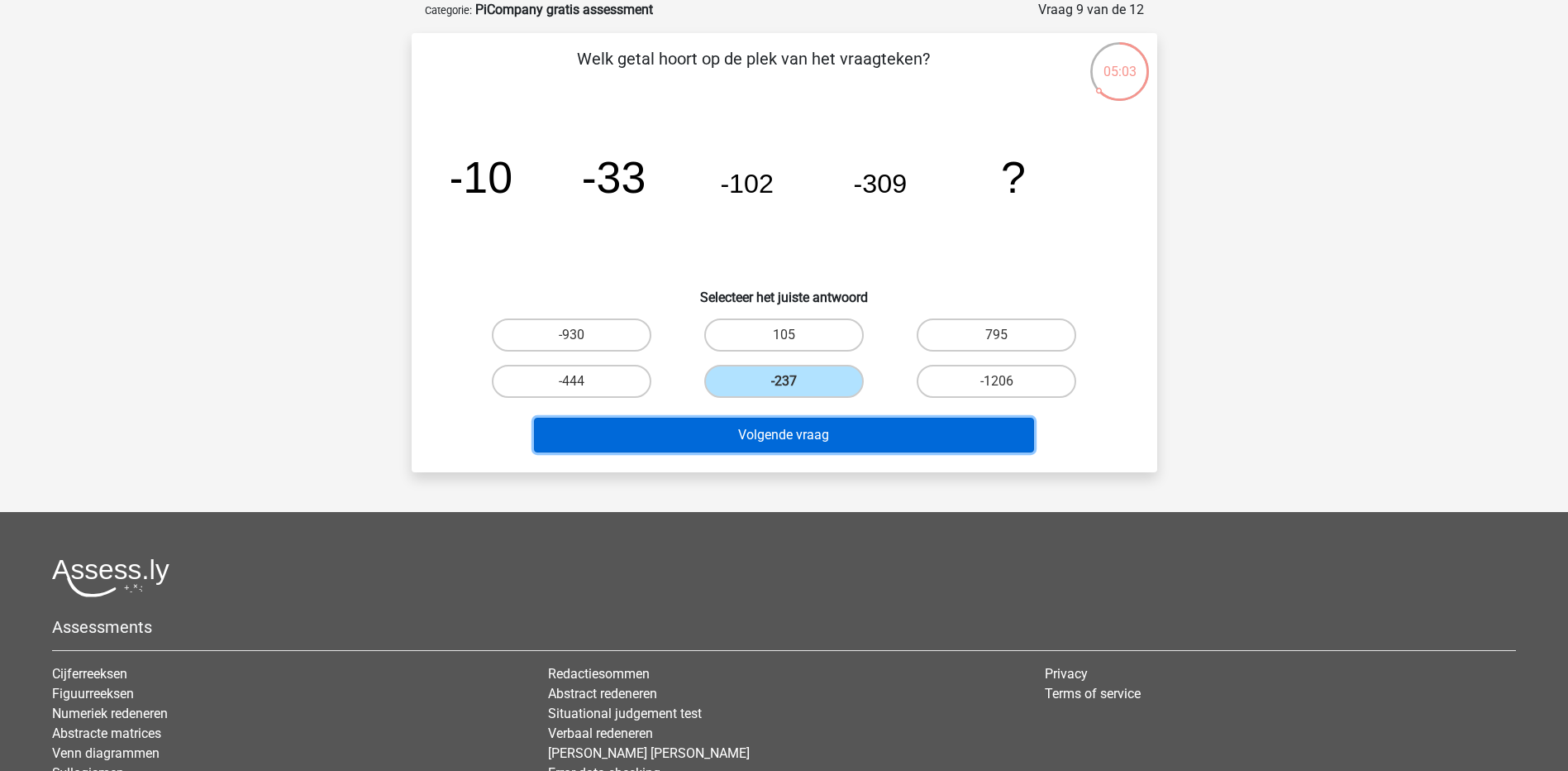
click at [731, 440] on button "Volgende vraag" at bounding box center [784, 436] width 501 height 35
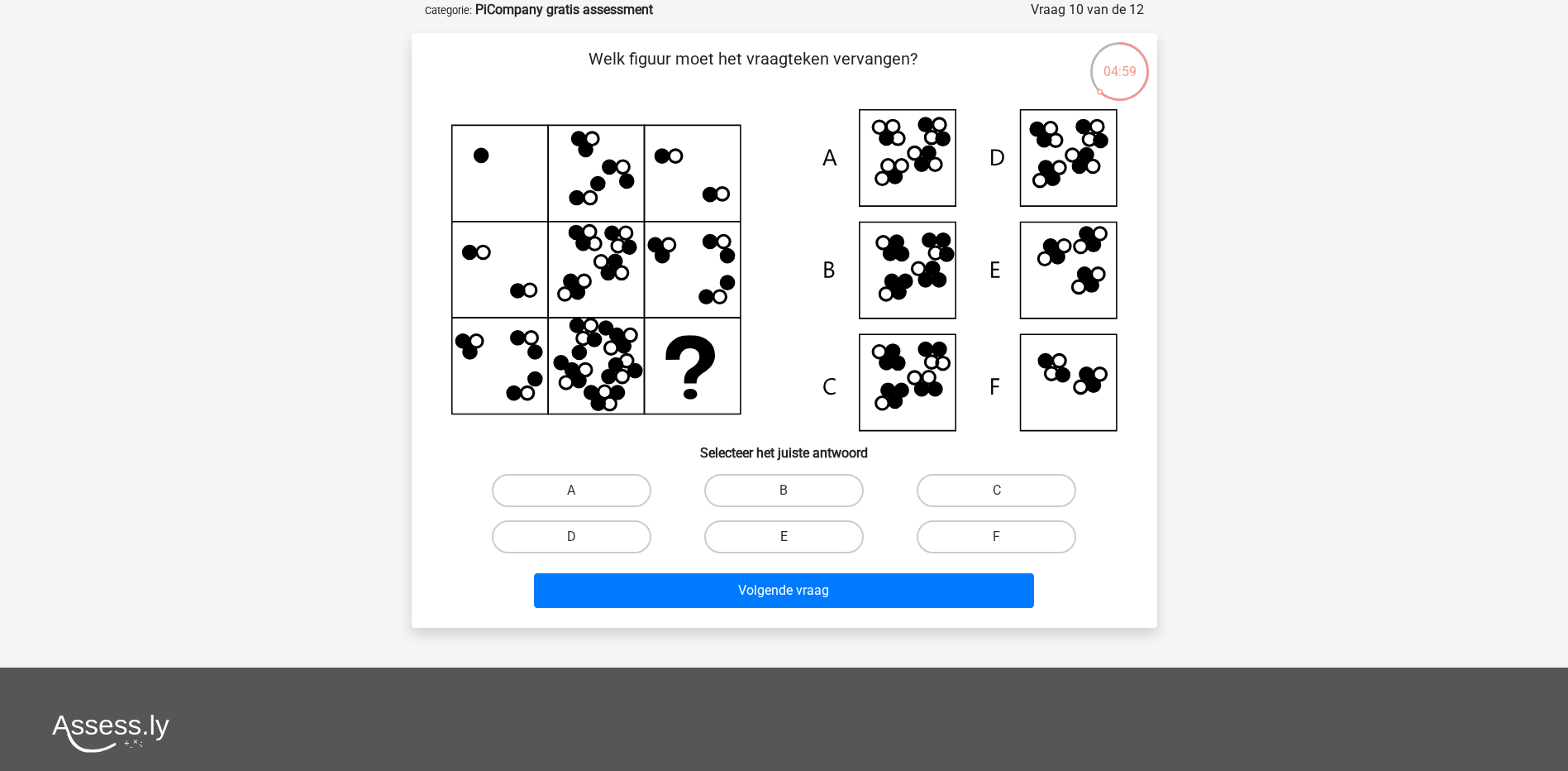
click at [738, 537] on label "E" at bounding box center [784, 537] width 160 height 33
click at [784, 537] on input "E" at bounding box center [789, 542] width 11 height 11
radio input "true"
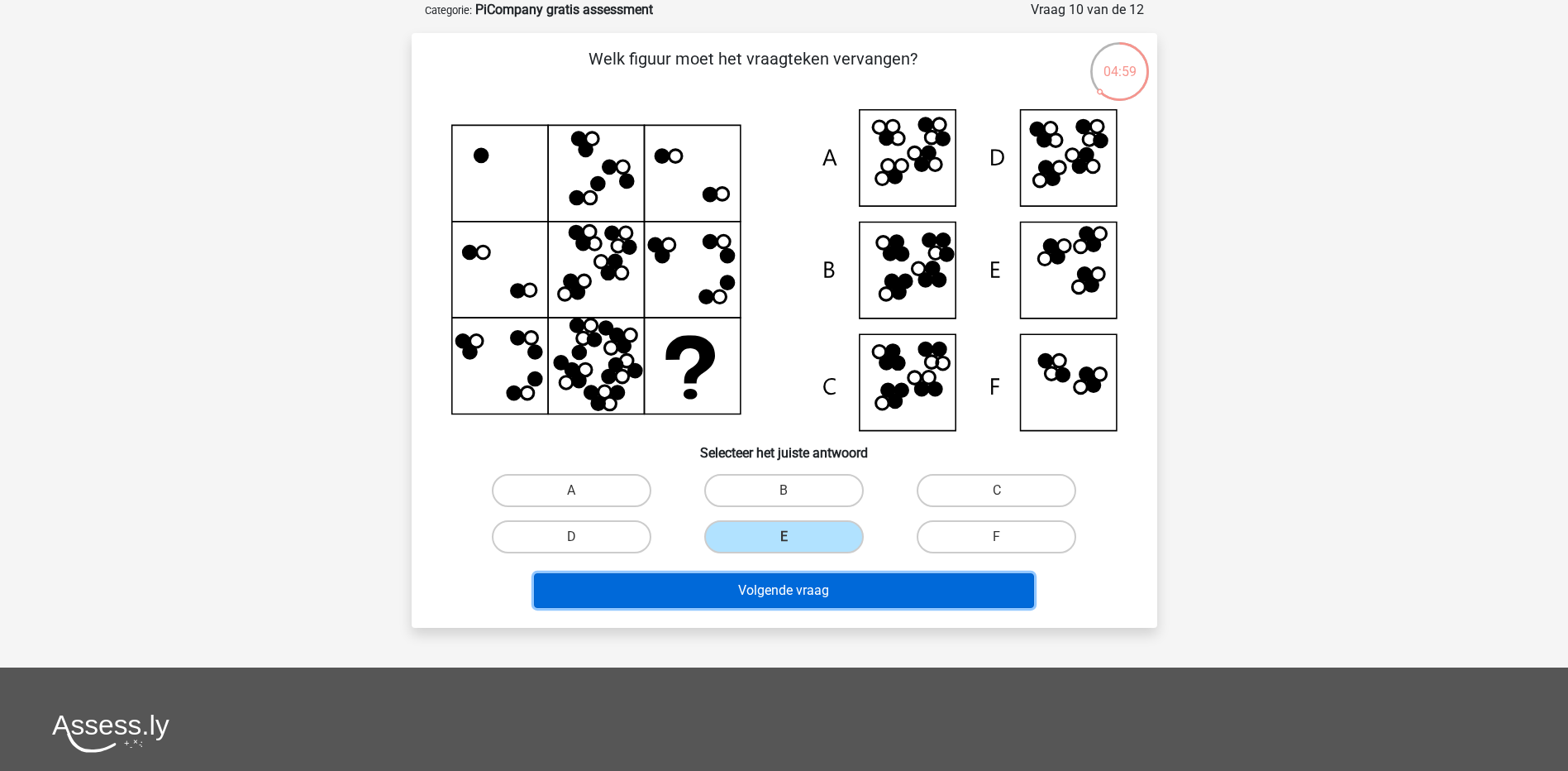
click at [733, 594] on button "Volgende vraag" at bounding box center [784, 591] width 501 height 35
